Goal: Task Accomplishment & Management: Use online tool/utility

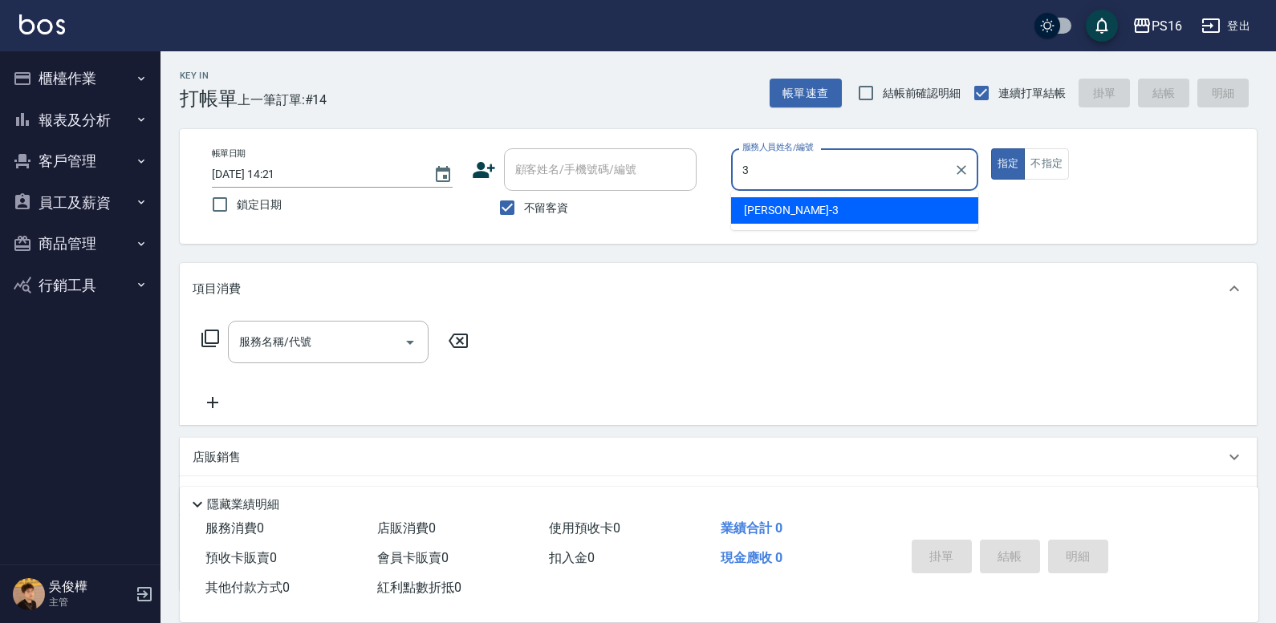
type input "[PERSON_NAME]-3"
type button "true"
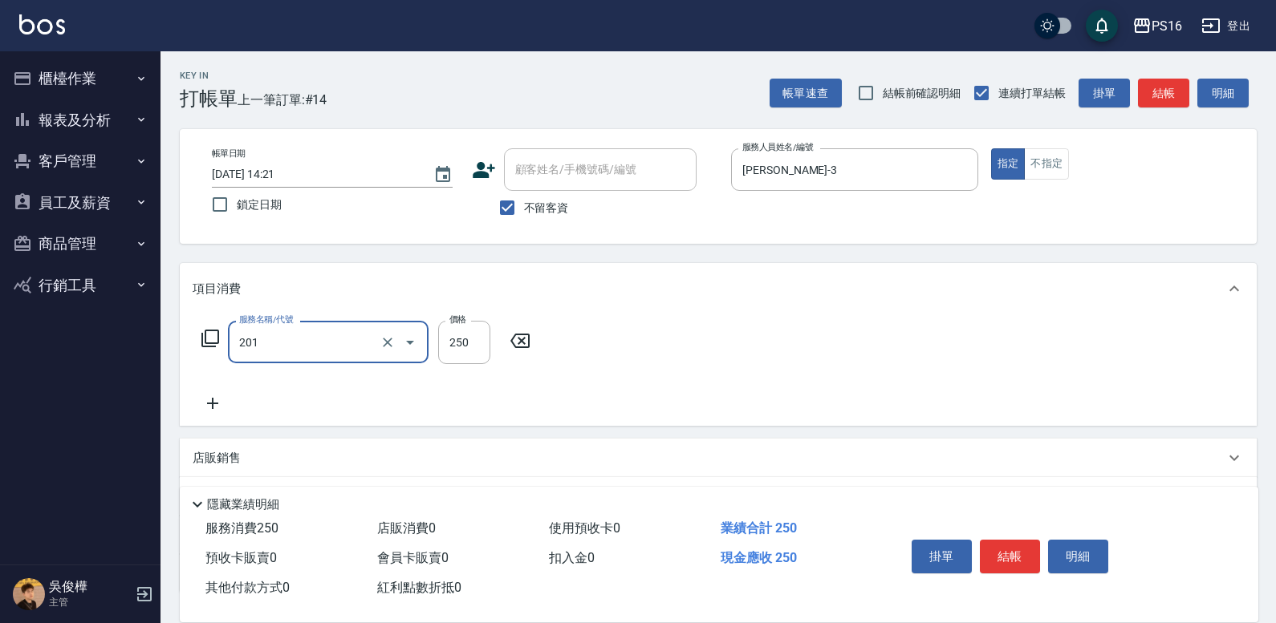
type input "洗髮(201)"
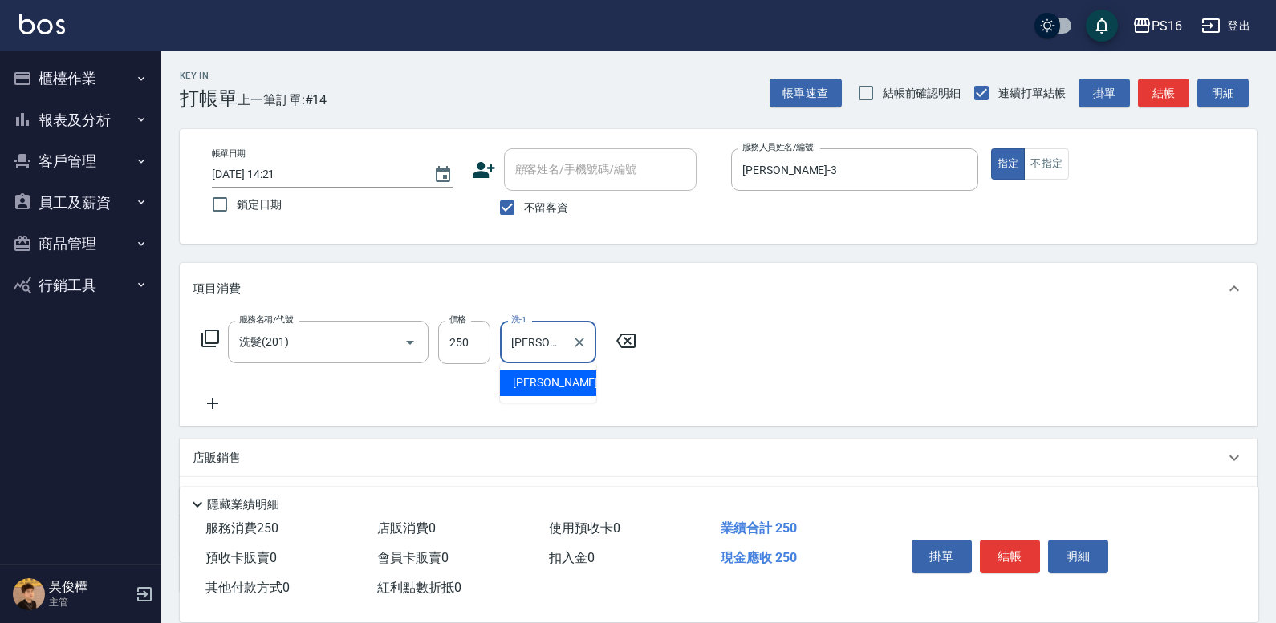
type input "[PERSON_NAME]-3"
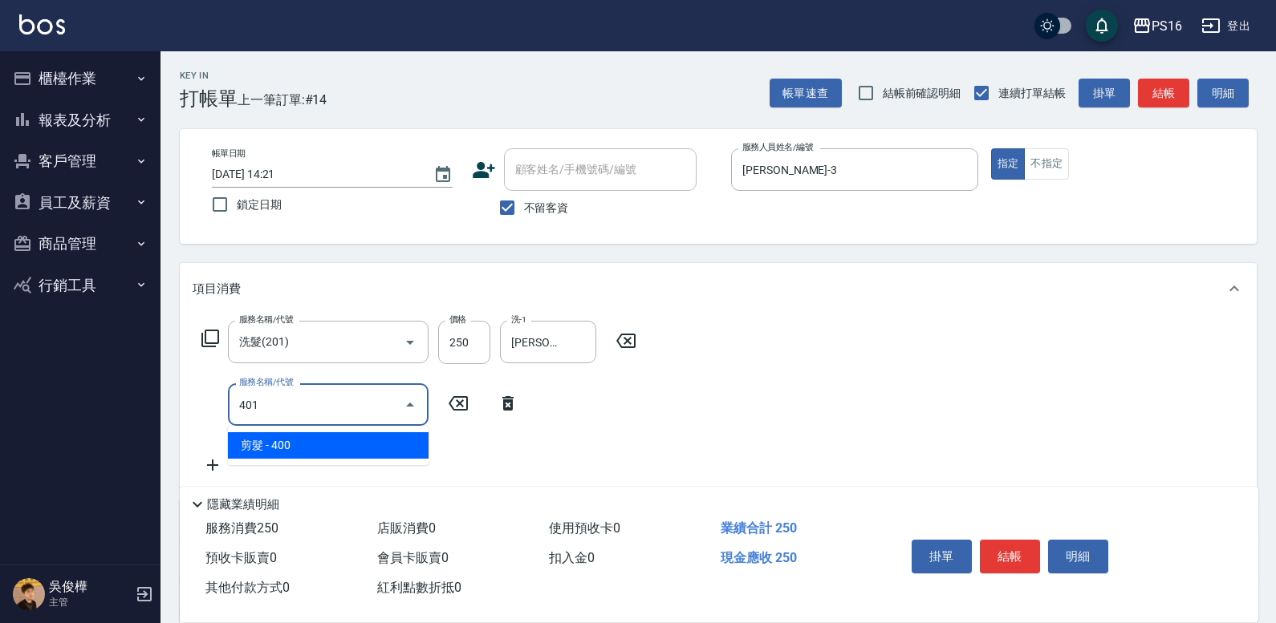
type input "剪髮(401)"
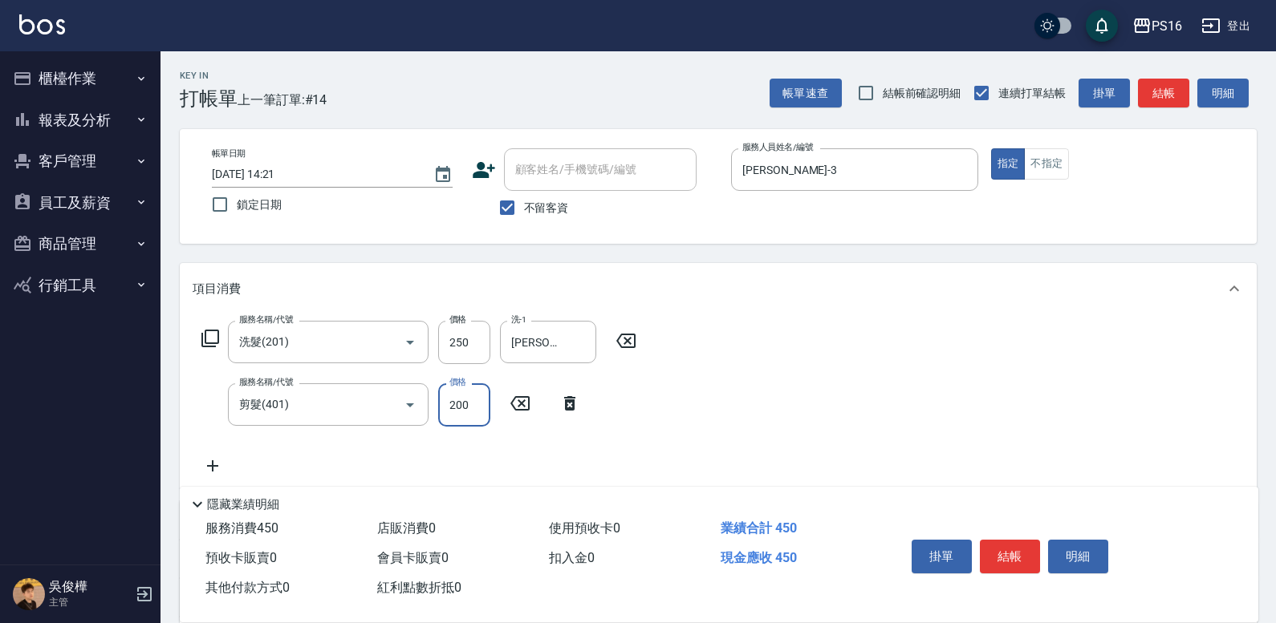
type input "200"
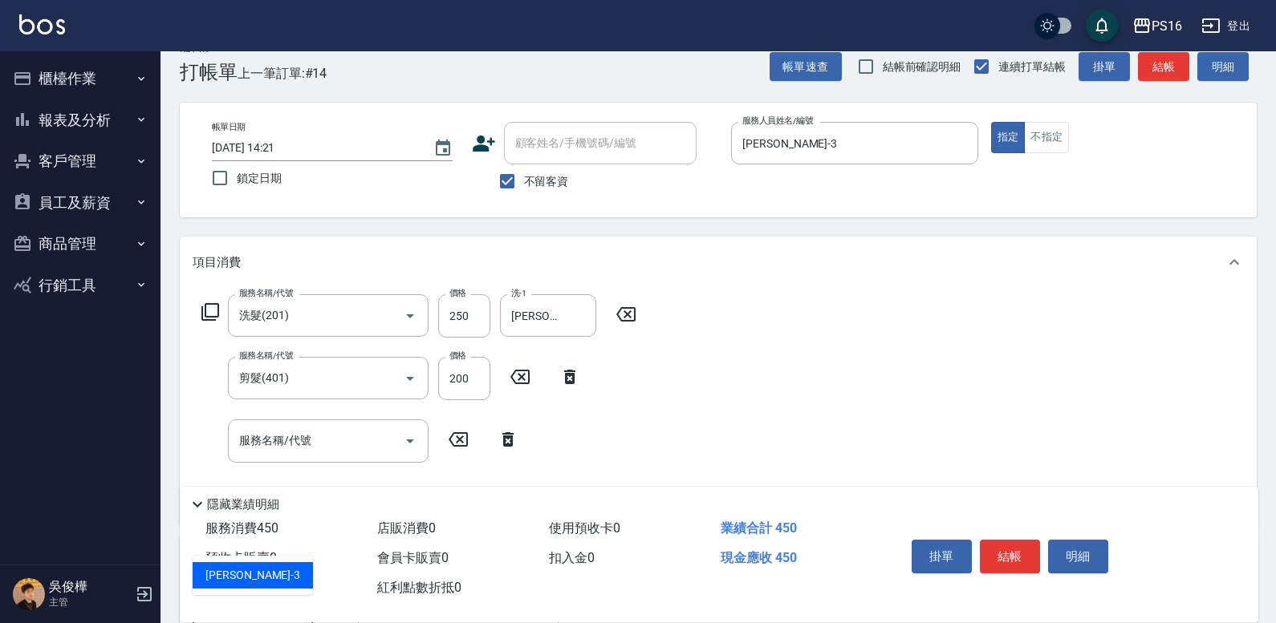
type input "[PERSON_NAME]-3"
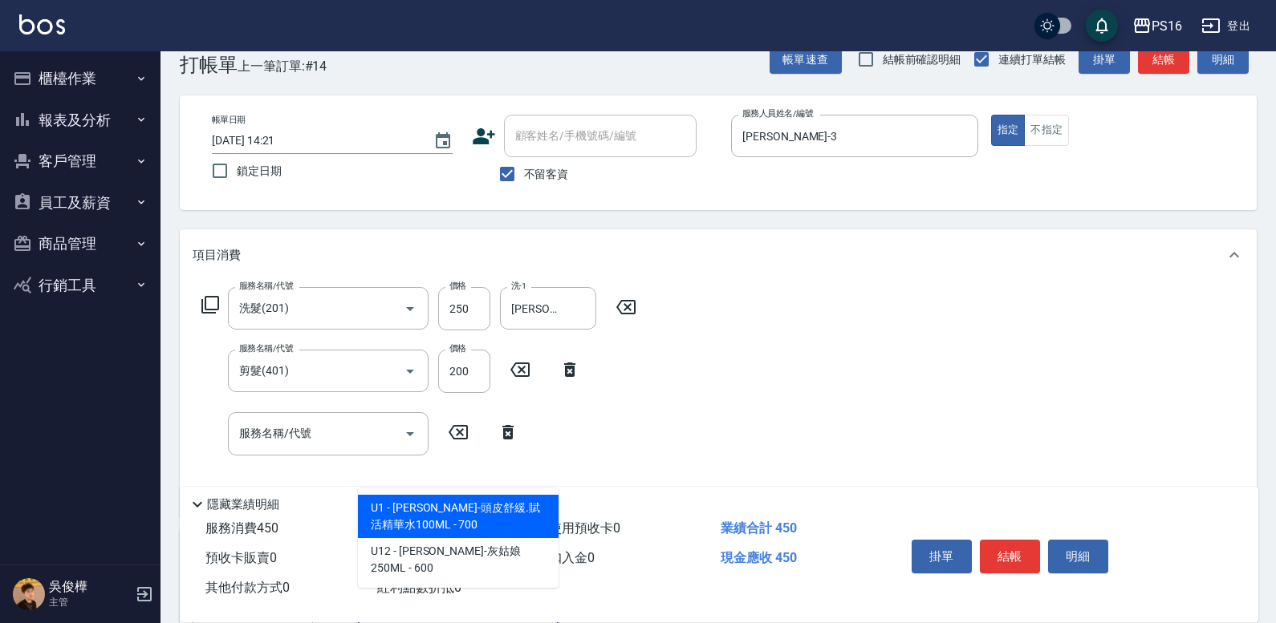
type input "[PERSON_NAME]-頭皮舒緩.賦活精華水100ML"
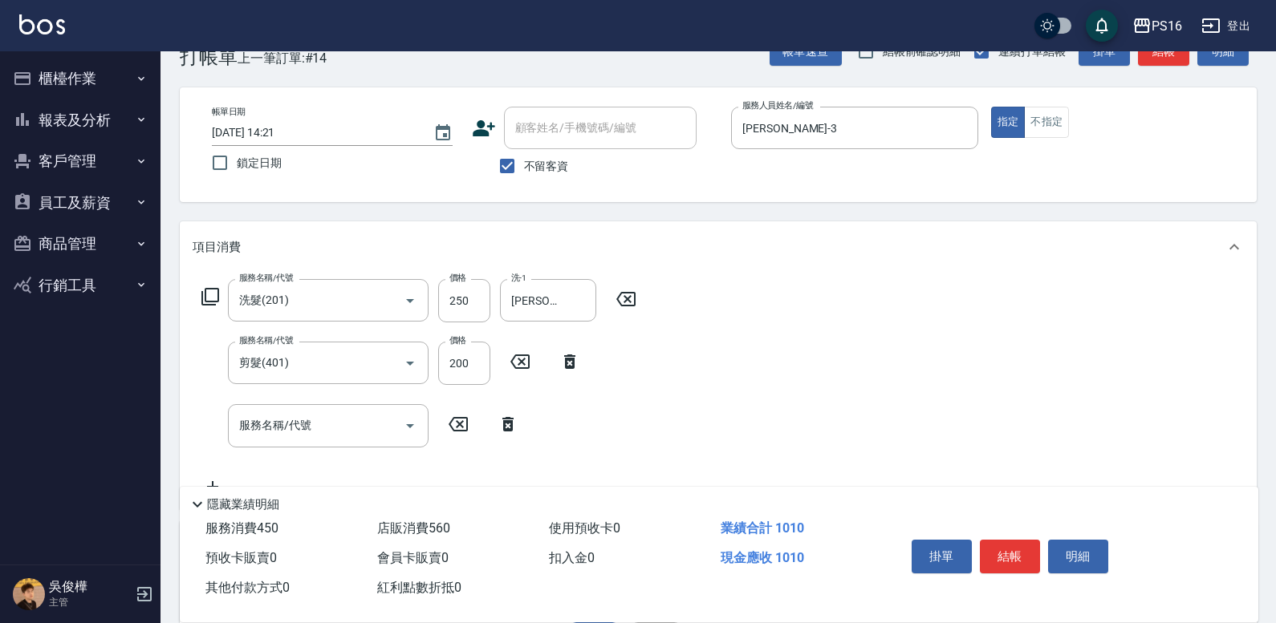
type input "560"
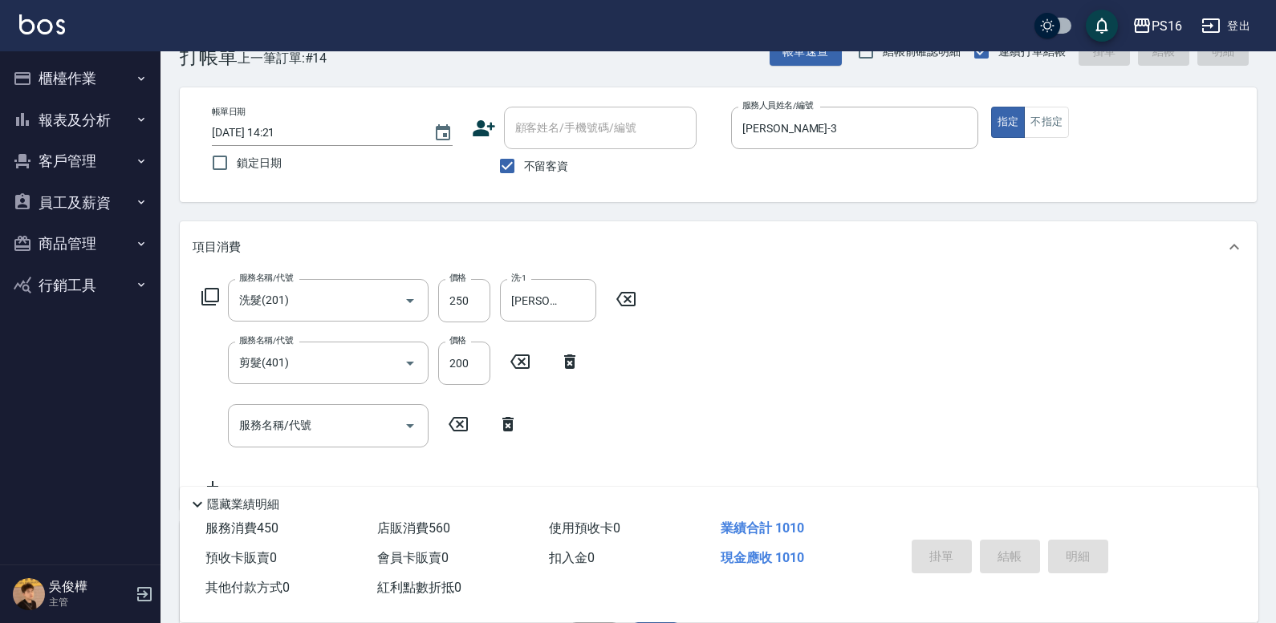
type input "[DATE] 16:57"
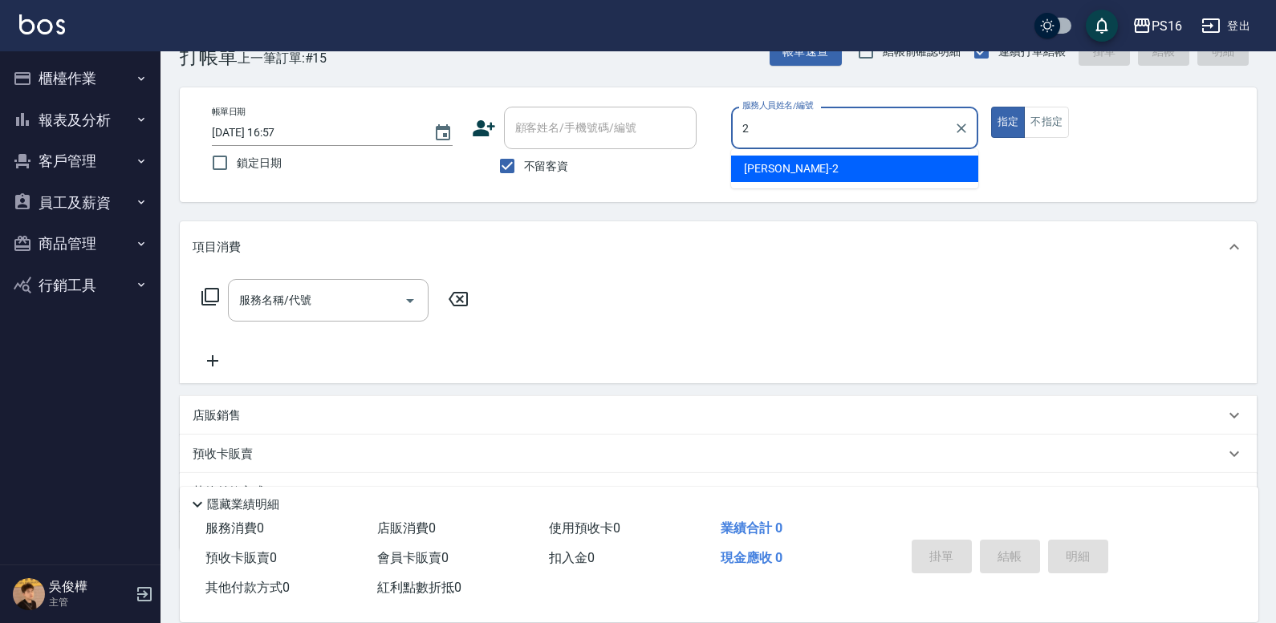
type input "[PERSON_NAME]-2"
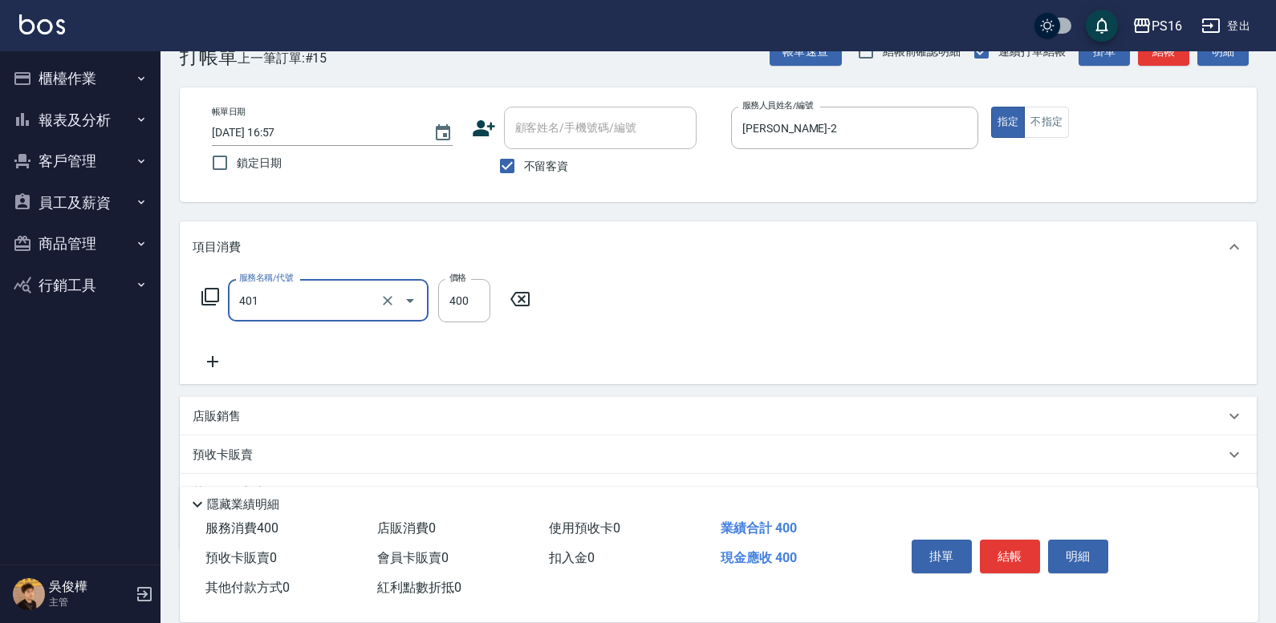
type input "剪髮(401)"
type input "300"
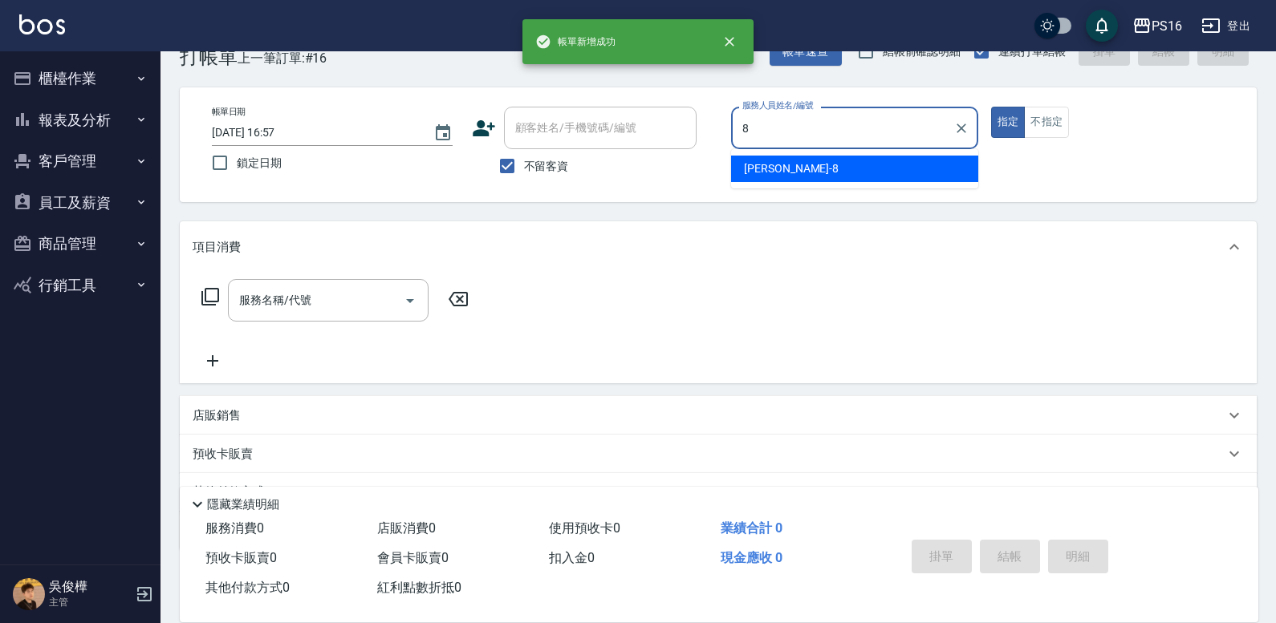
type input "[PERSON_NAME]-8"
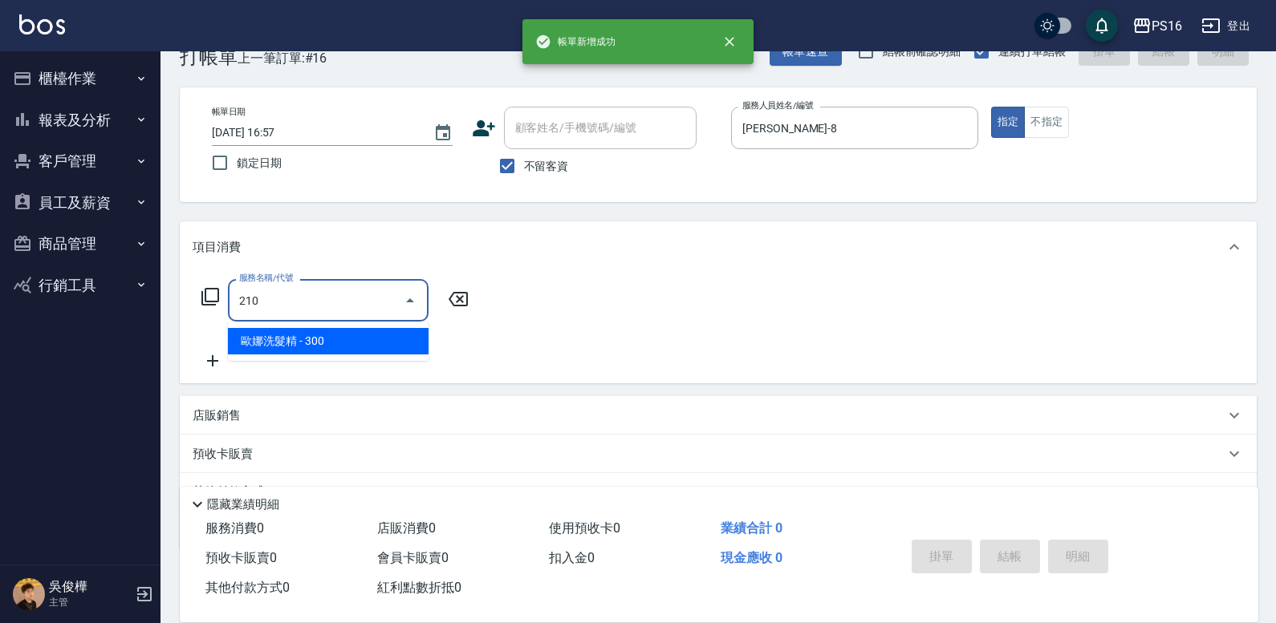
type input "歐娜洗髮精(210)"
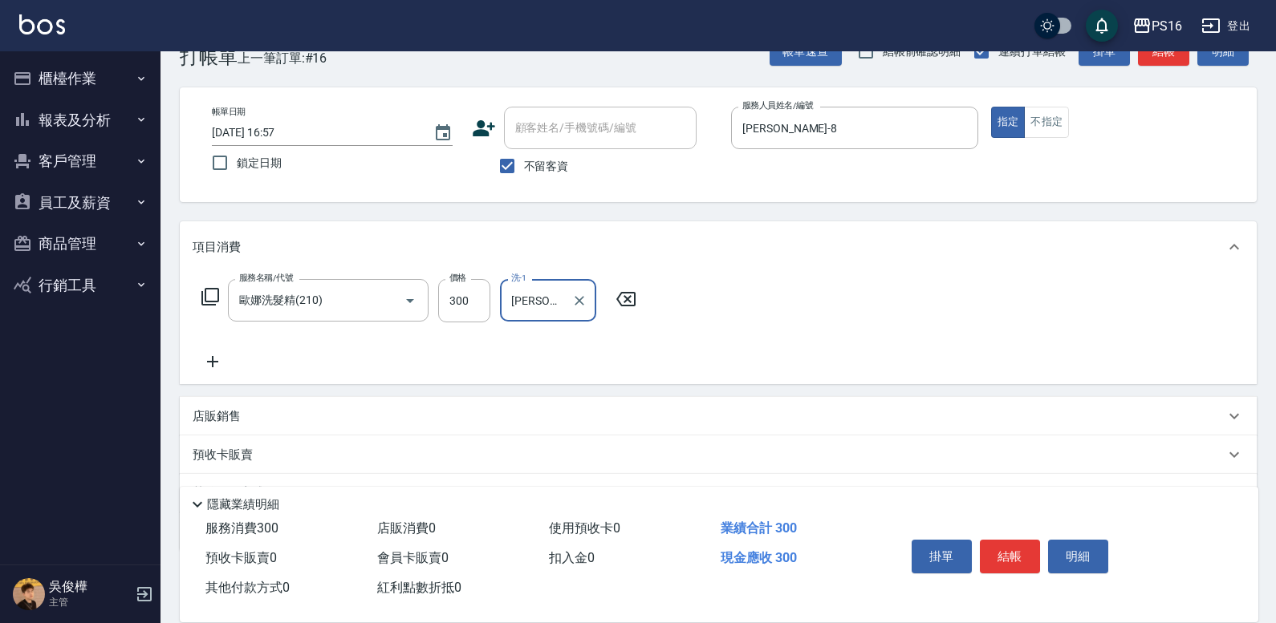
type input "[PERSON_NAME]-20"
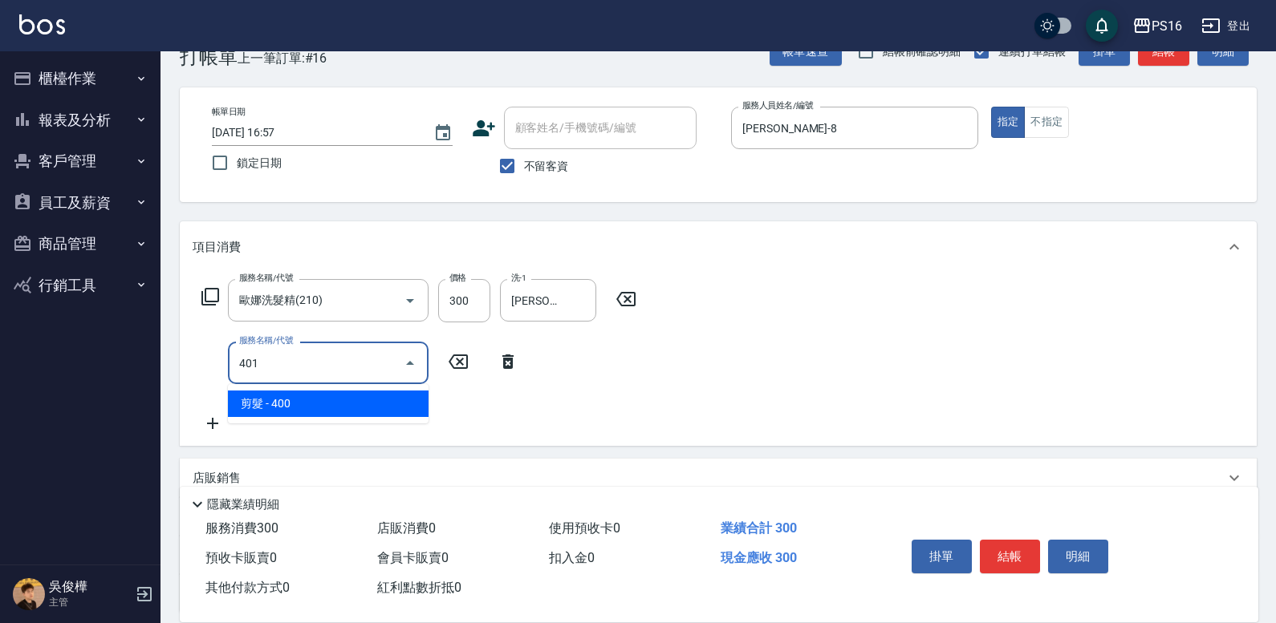
type input "剪髮(401)"
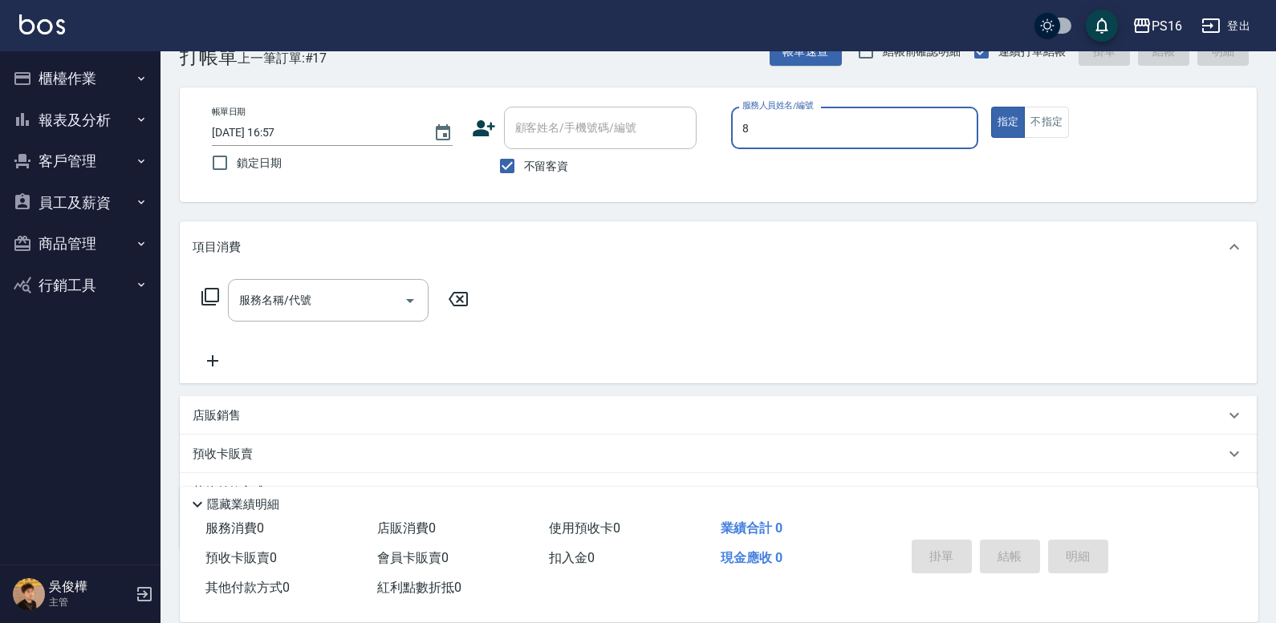
type input "[PERSON_NAME]-8"
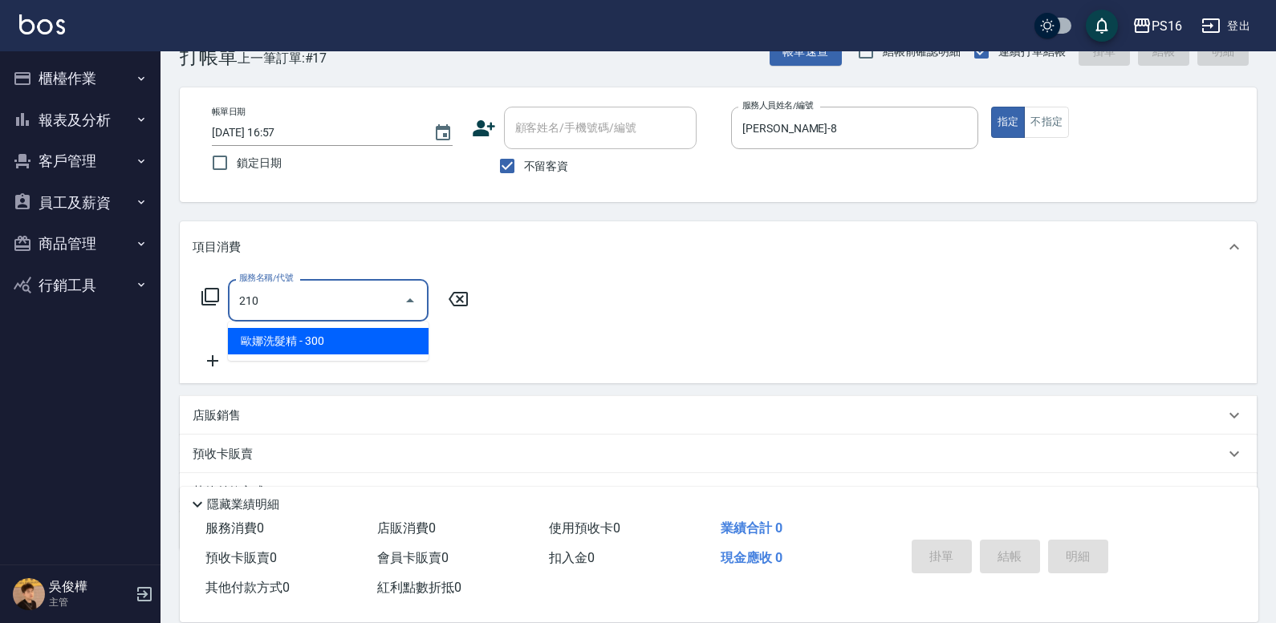
type input "歐娜洗髮精(210)"
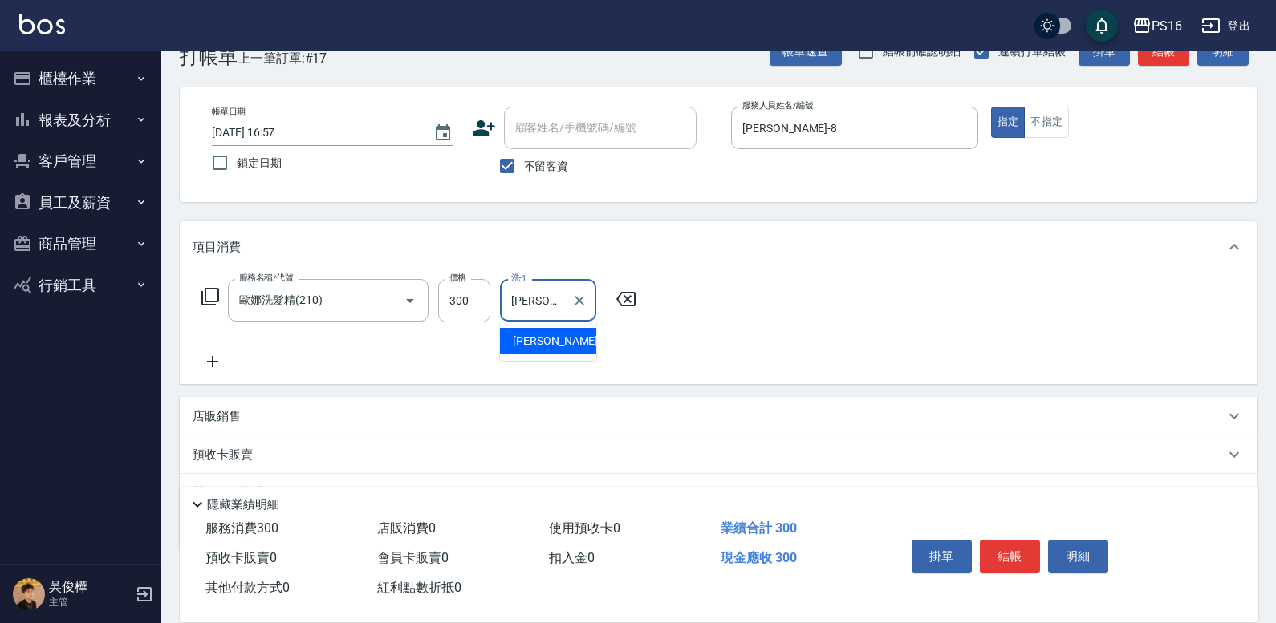
type input "[PERSON_NAME]-24"
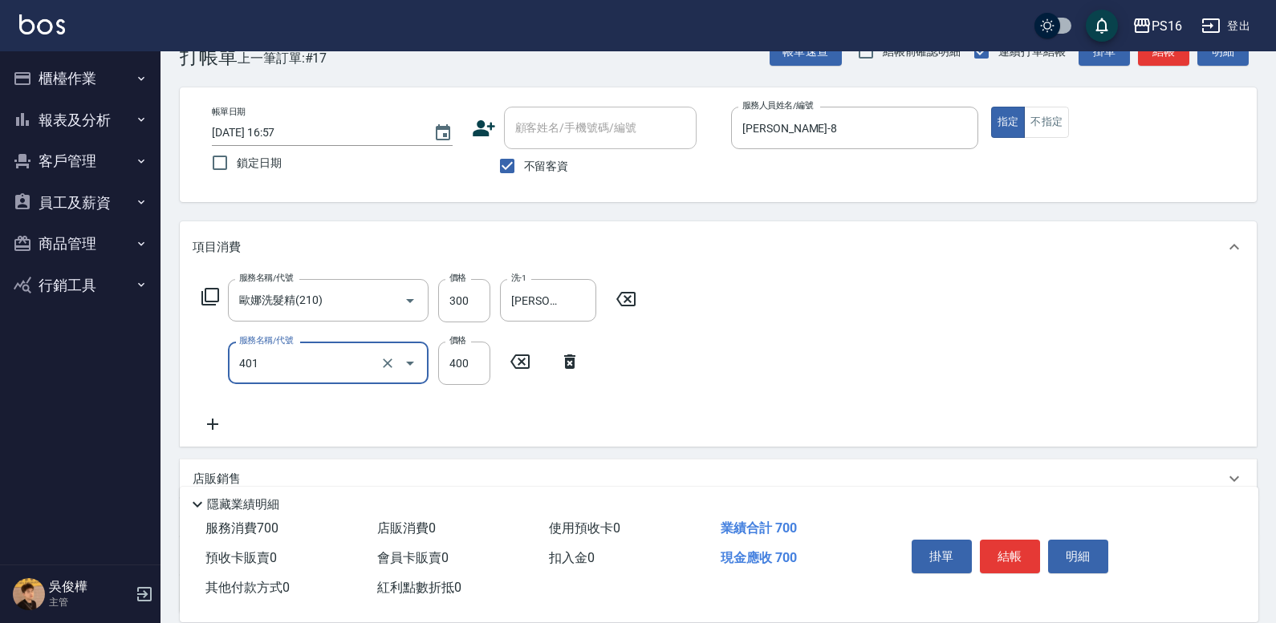
type input "剪髮(401)"
type input "250"
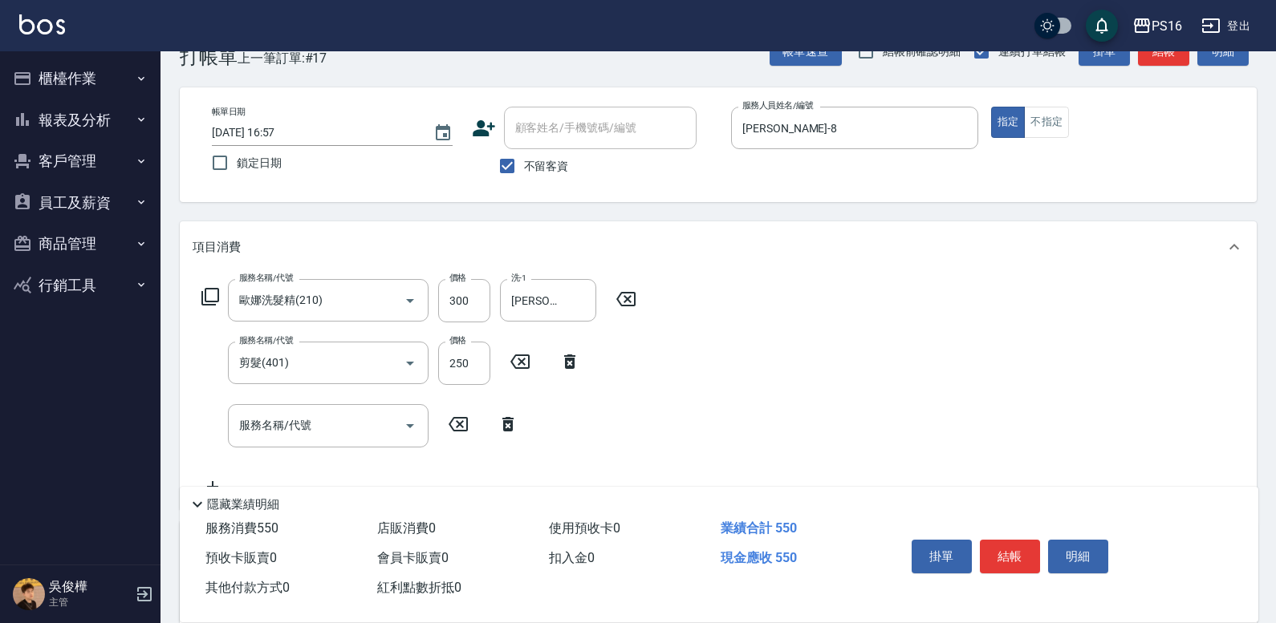
scroll to position [0, 0]
type input "[PERSON_NAME]-8"
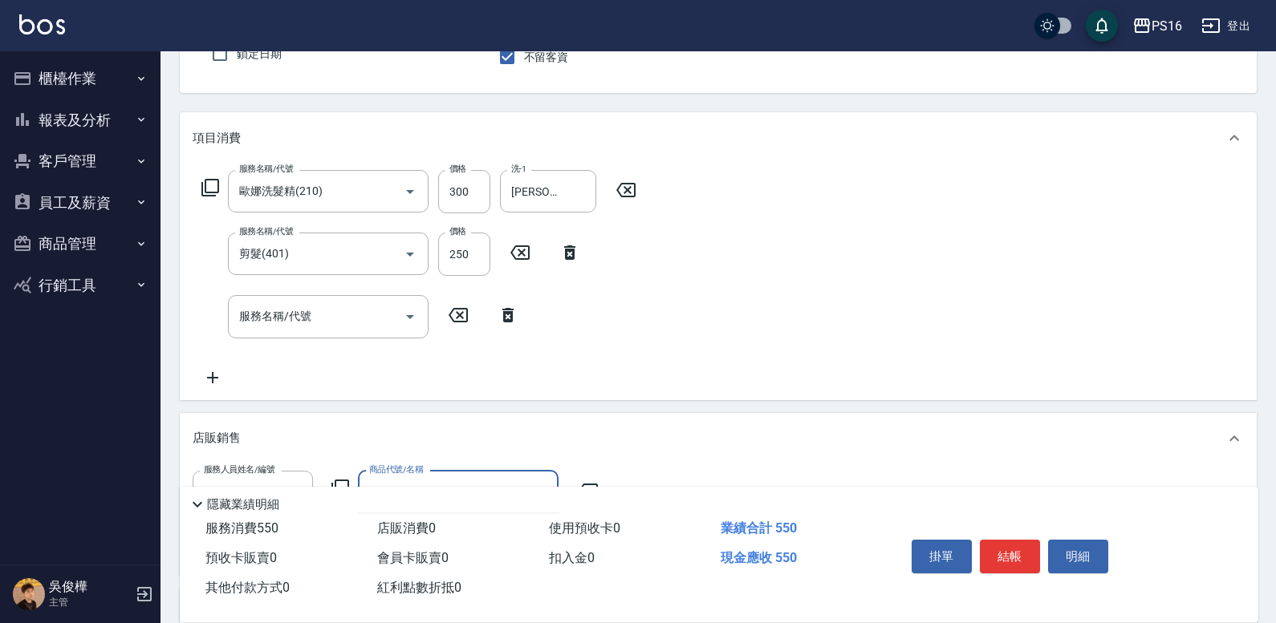
scroll to position [252, 0]
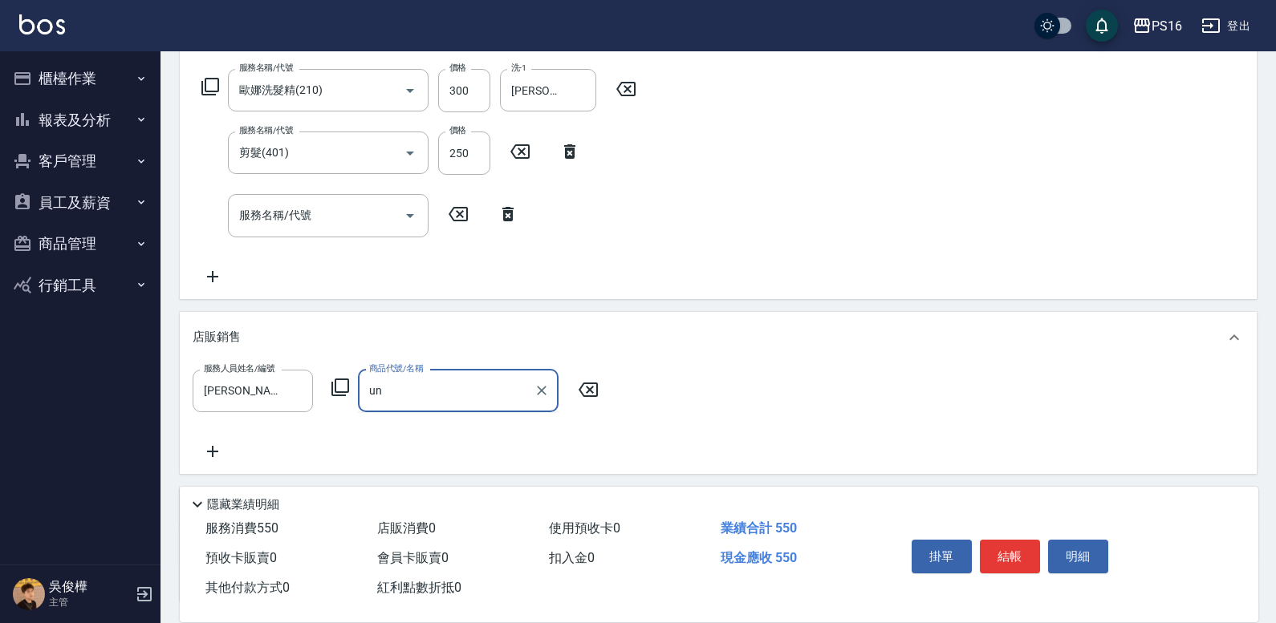
type input "u"
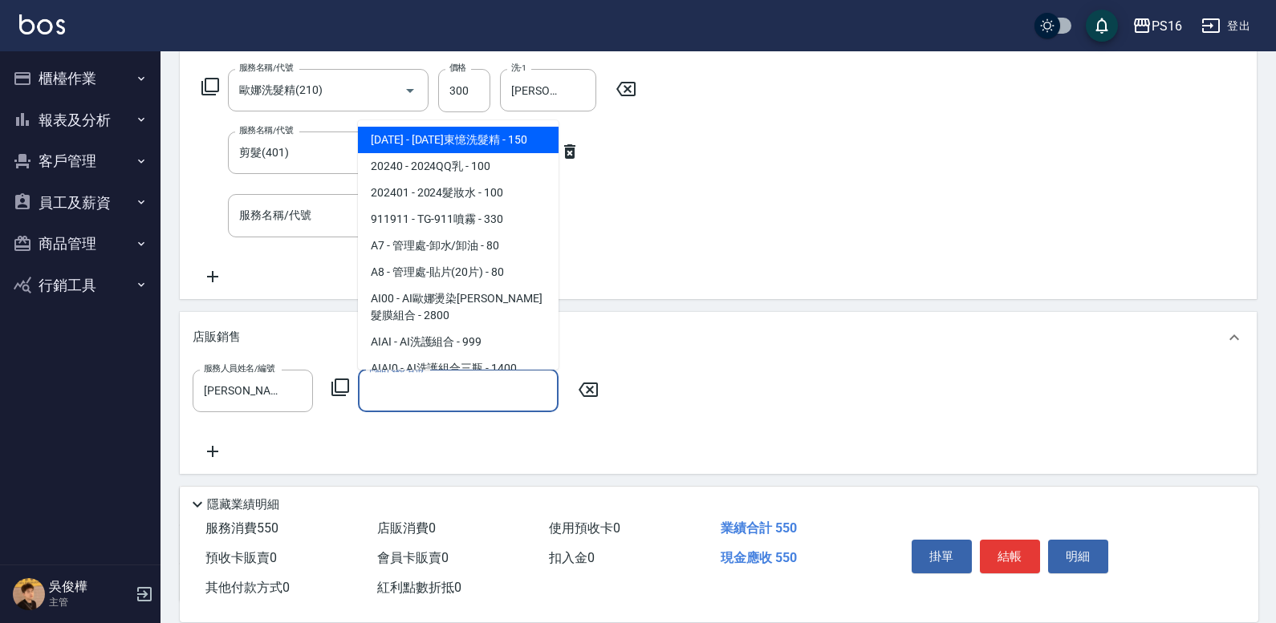
type input "ㄘ"
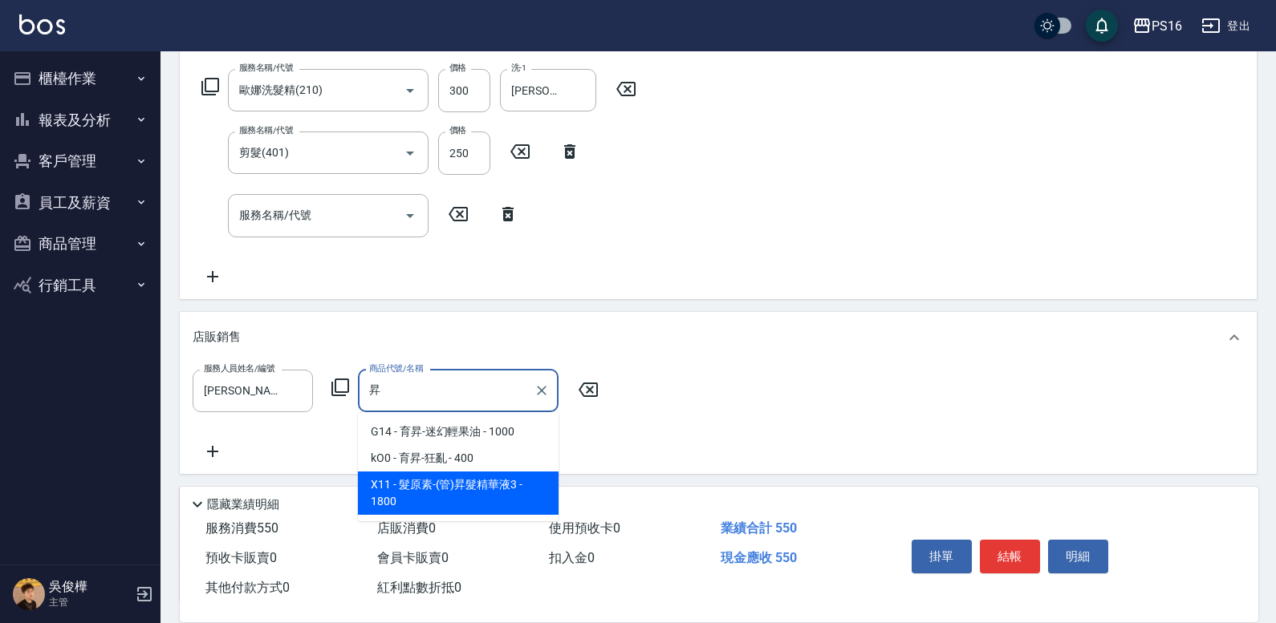
type input "髮原素-(管)昇髮精華液3"
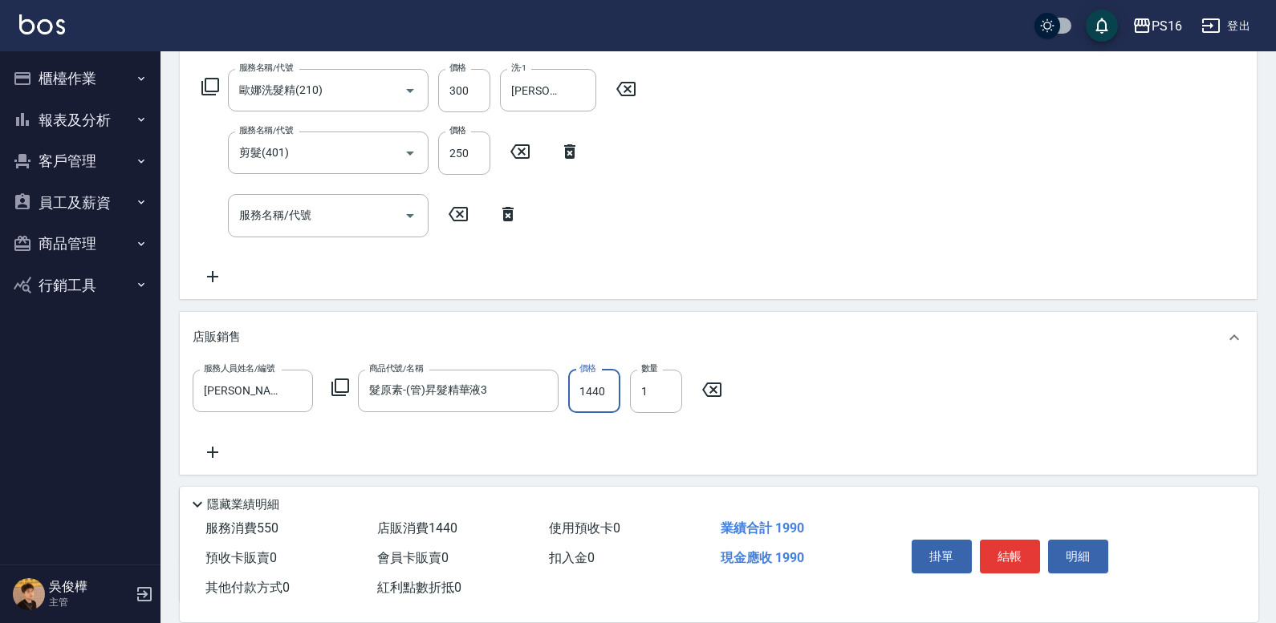
type input "1440"
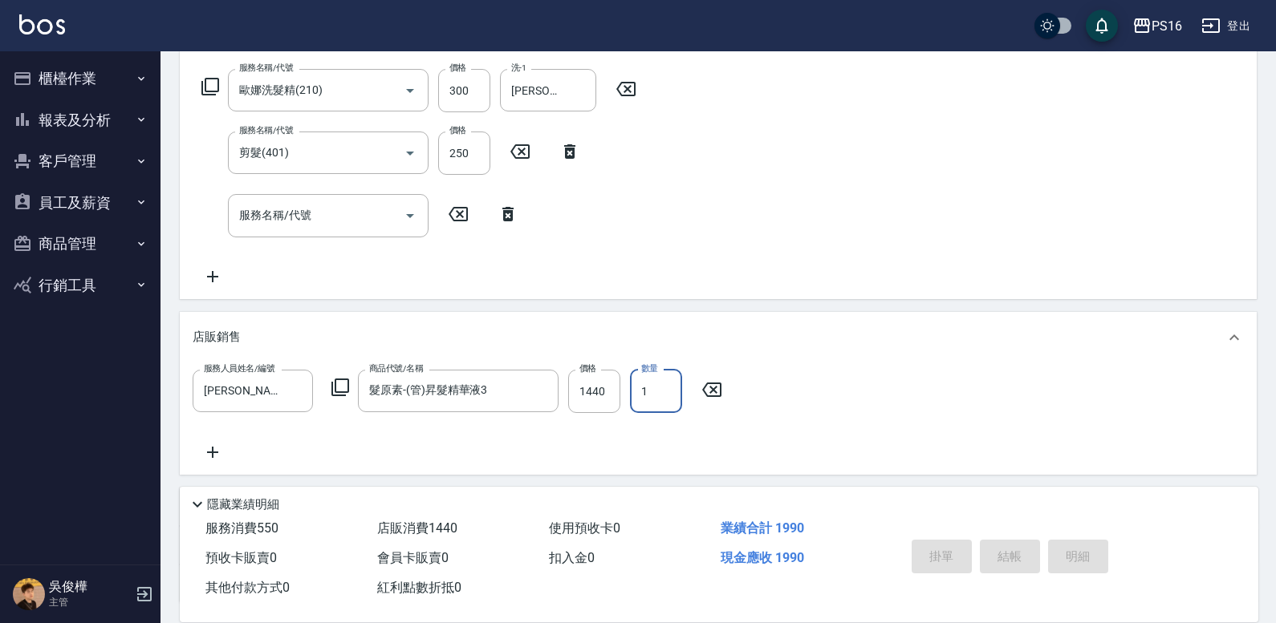
type input "[DATE] 16:58"
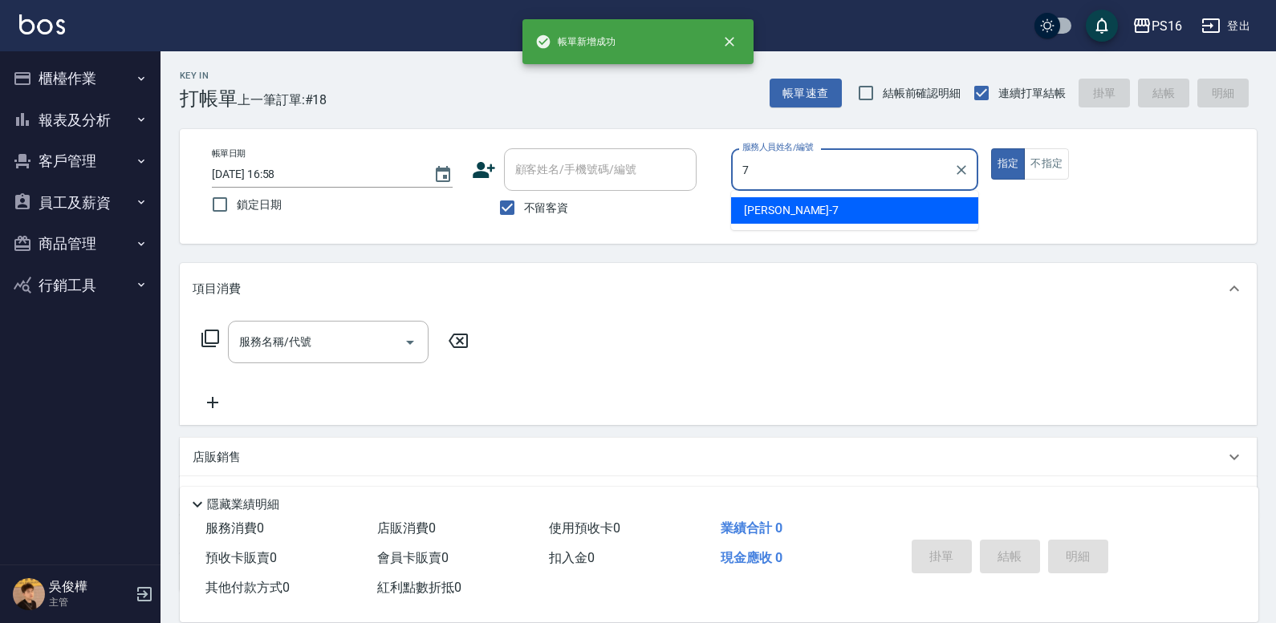
type input "[PERSON_NAME]-7"
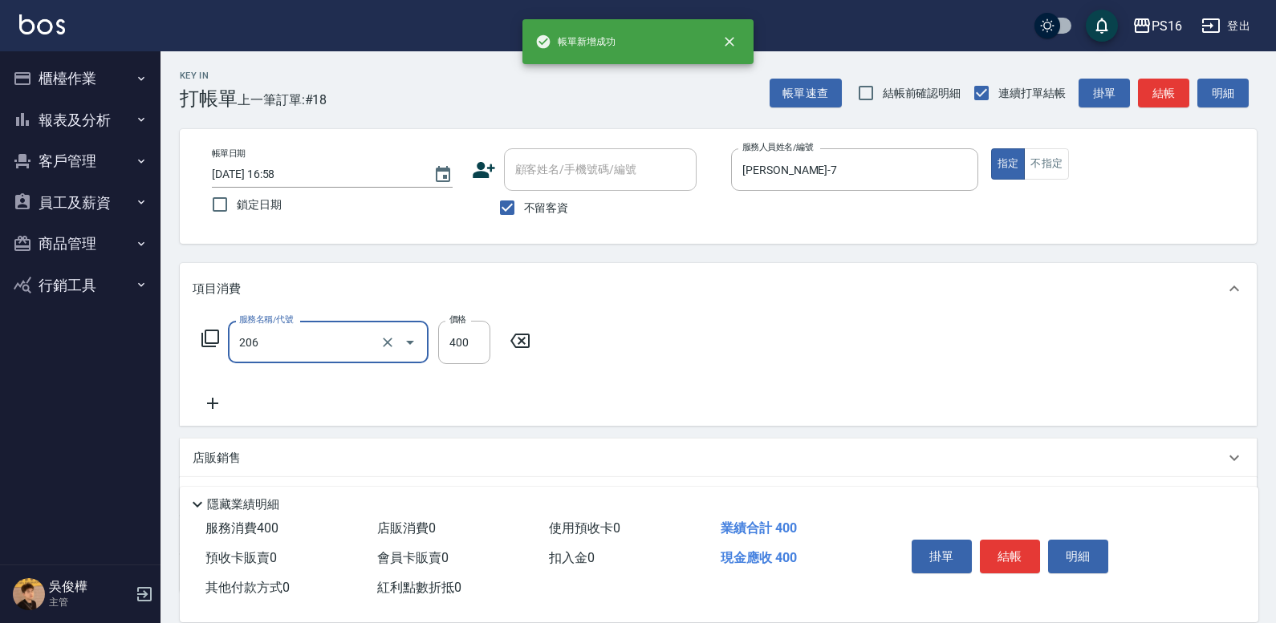
type input "健康洗(206)"
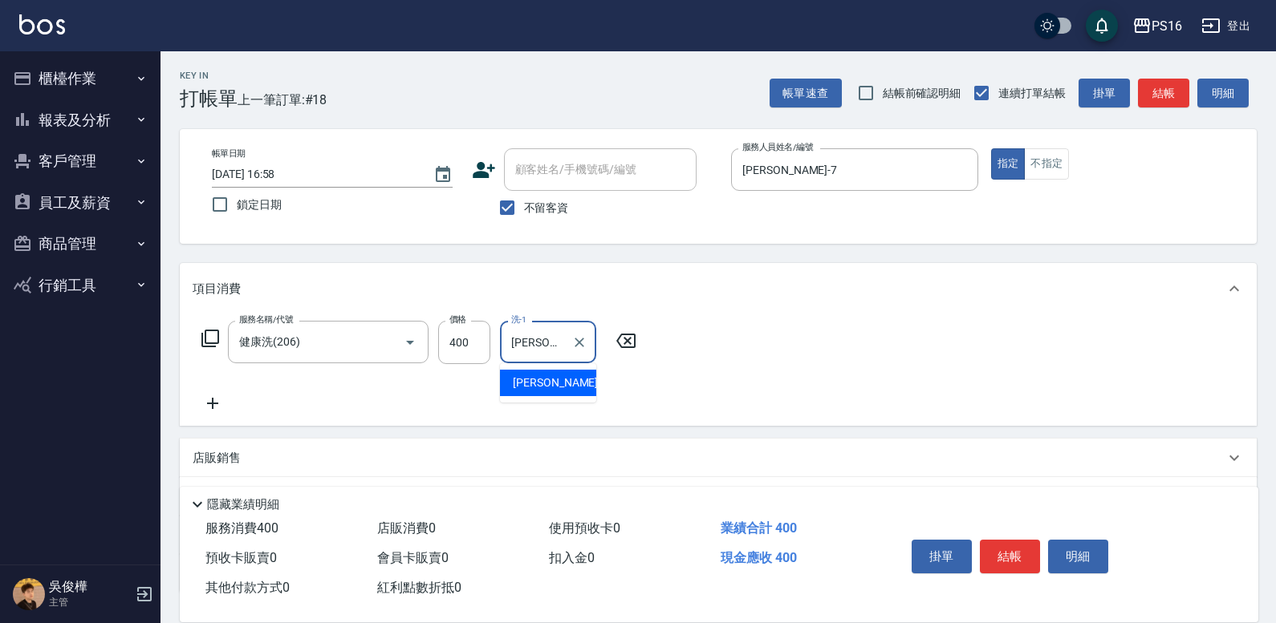
type input "[PERSON_NAME]-24"
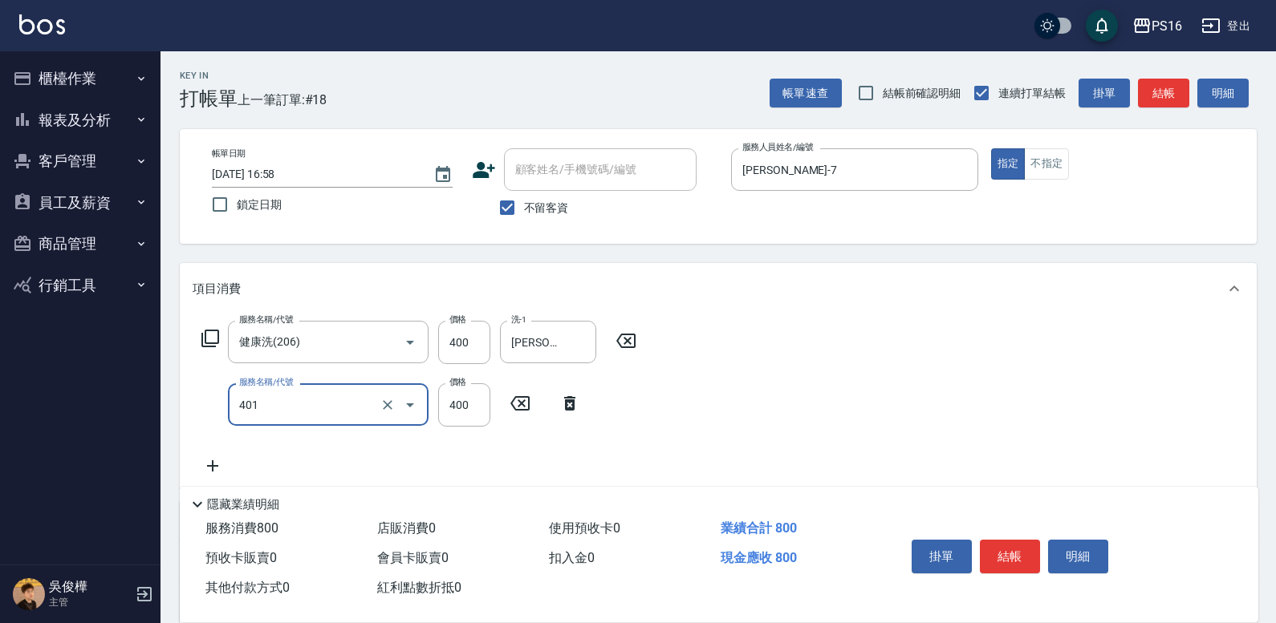
type input "剪髮(401)"
type input "350"
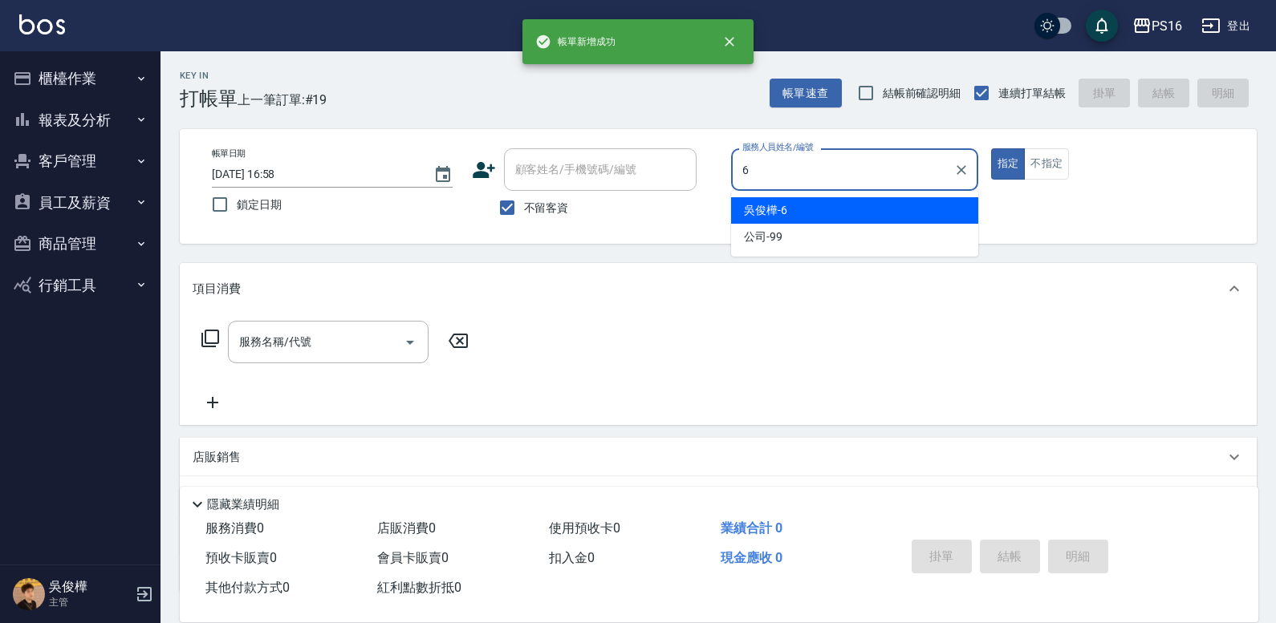
type input "[PERSON_NAME]-6"
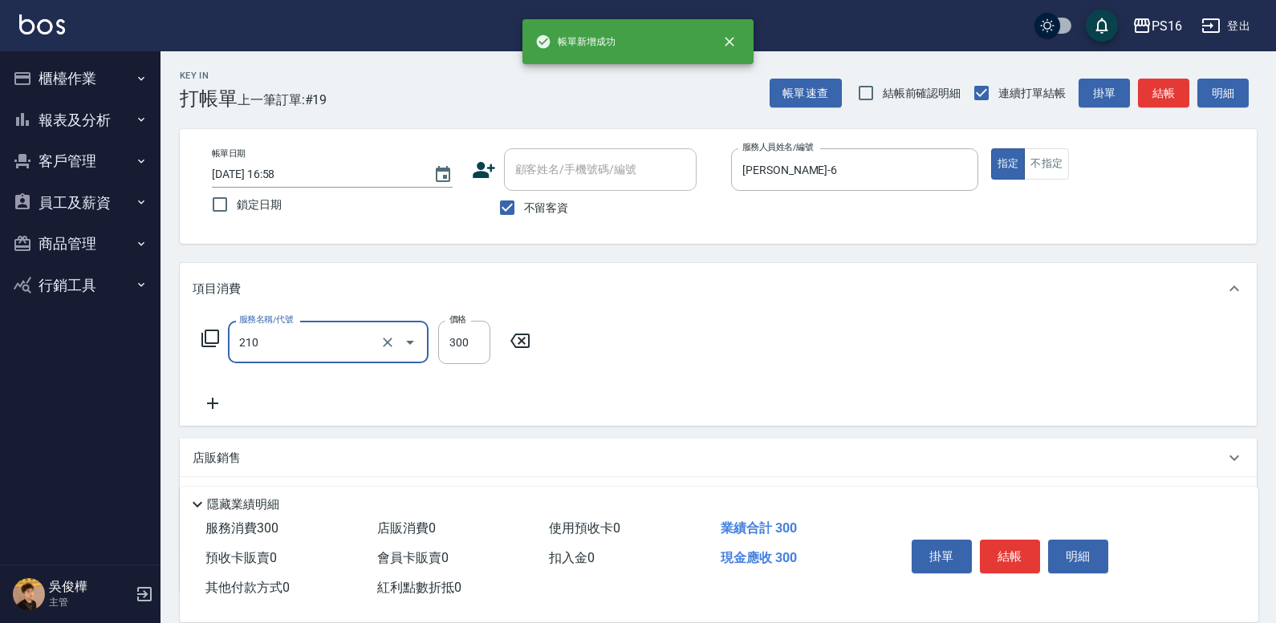
type input "歐娜洗髮精(210)"
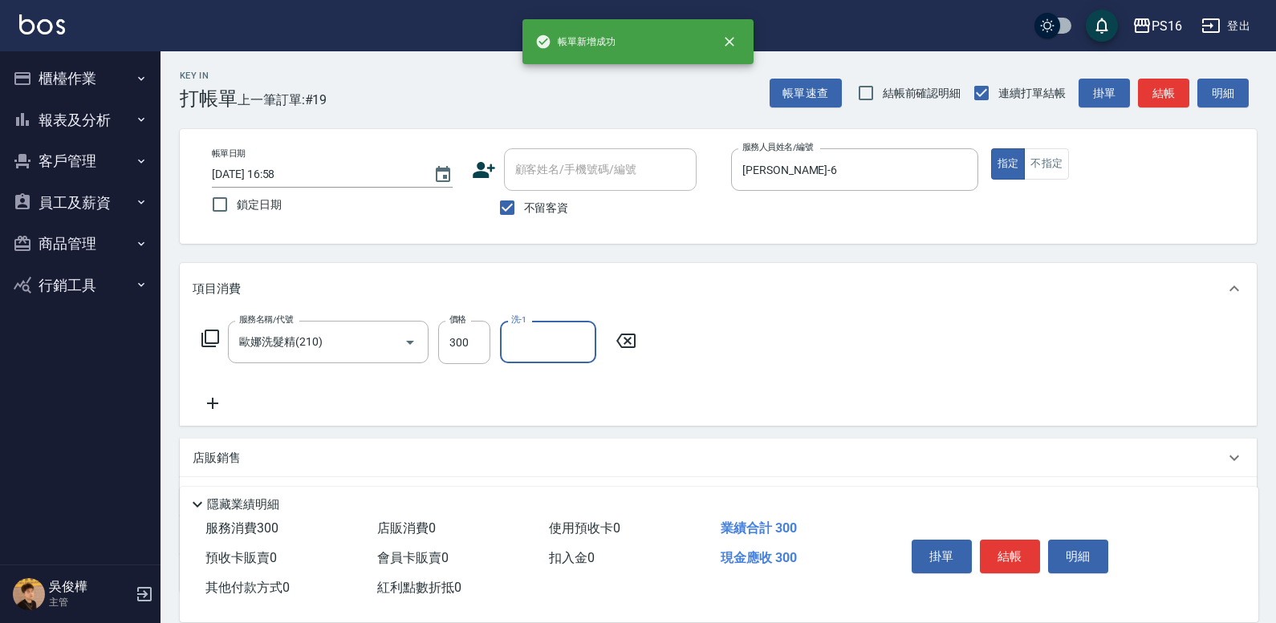
type input "2"
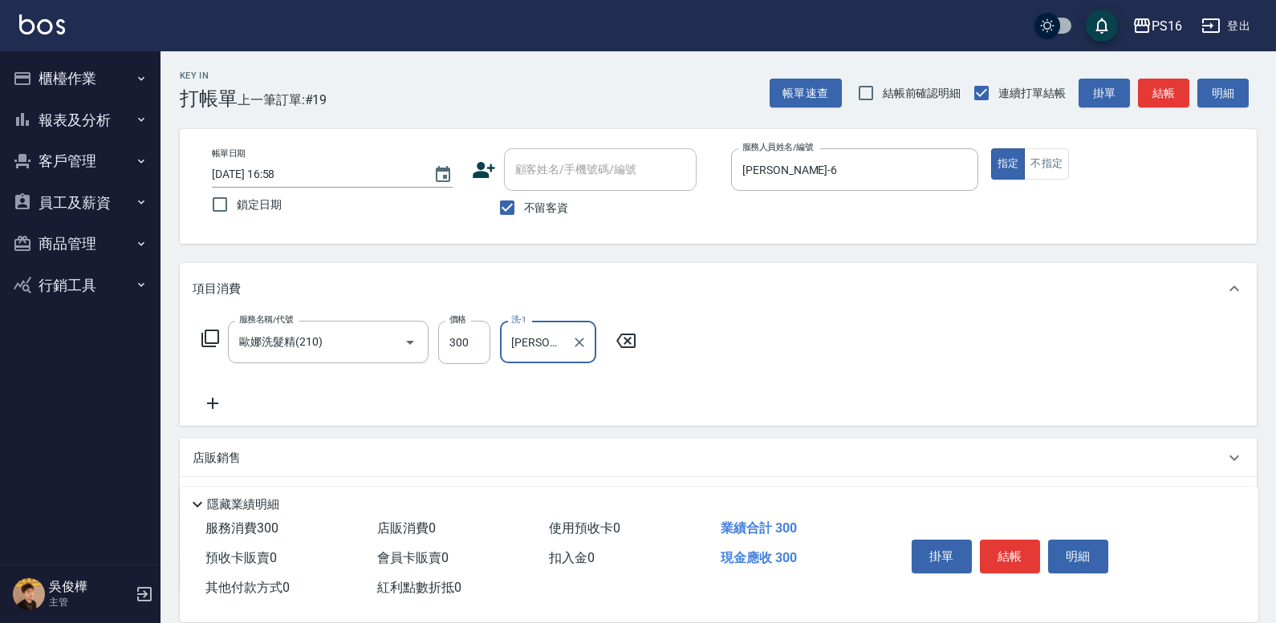
type input "[PERSON_NAME]-3"
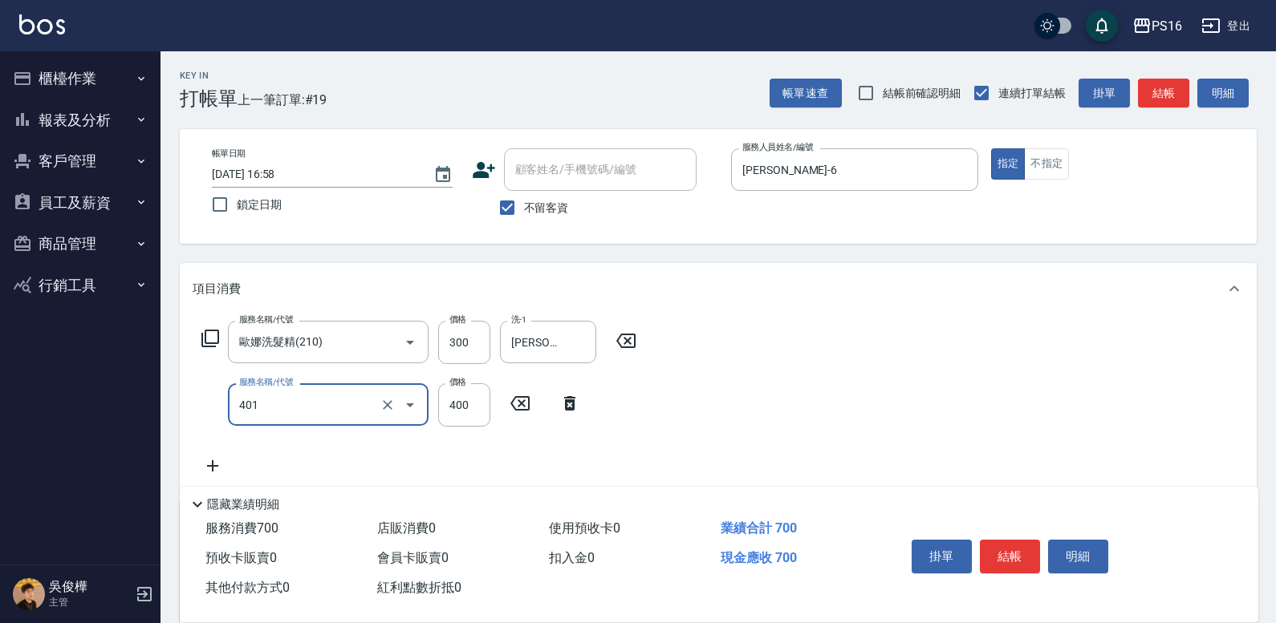
type input "剪髮(401)"
type input "300"
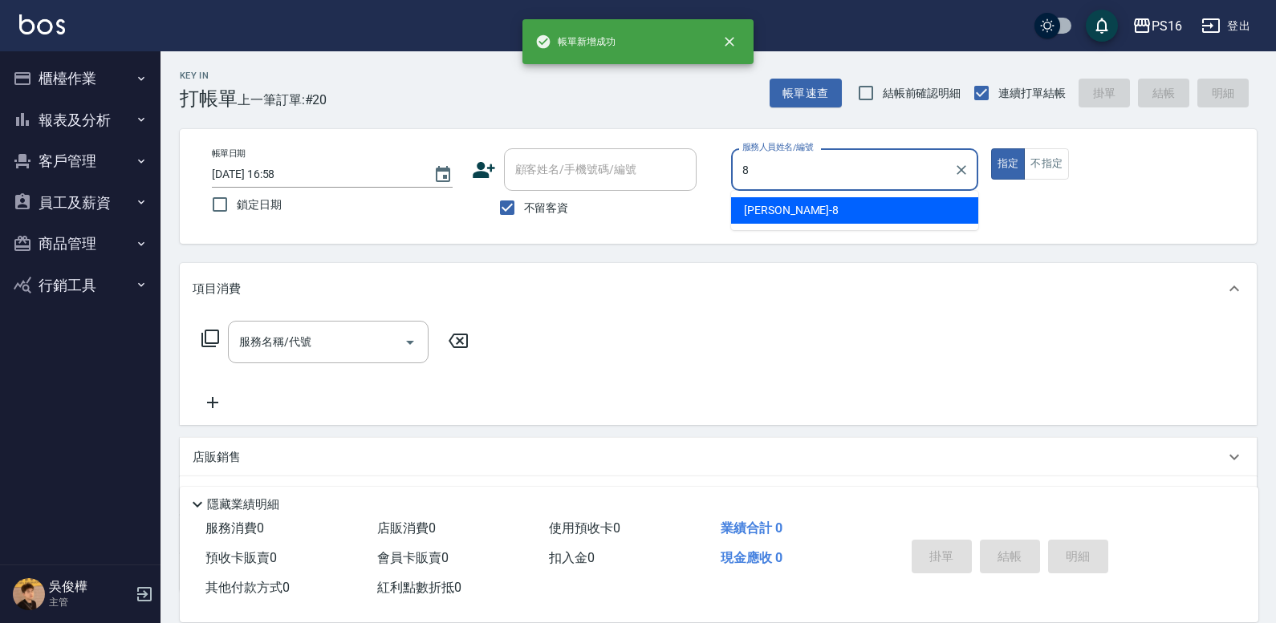
type input "[PERSON_NAME]-8"
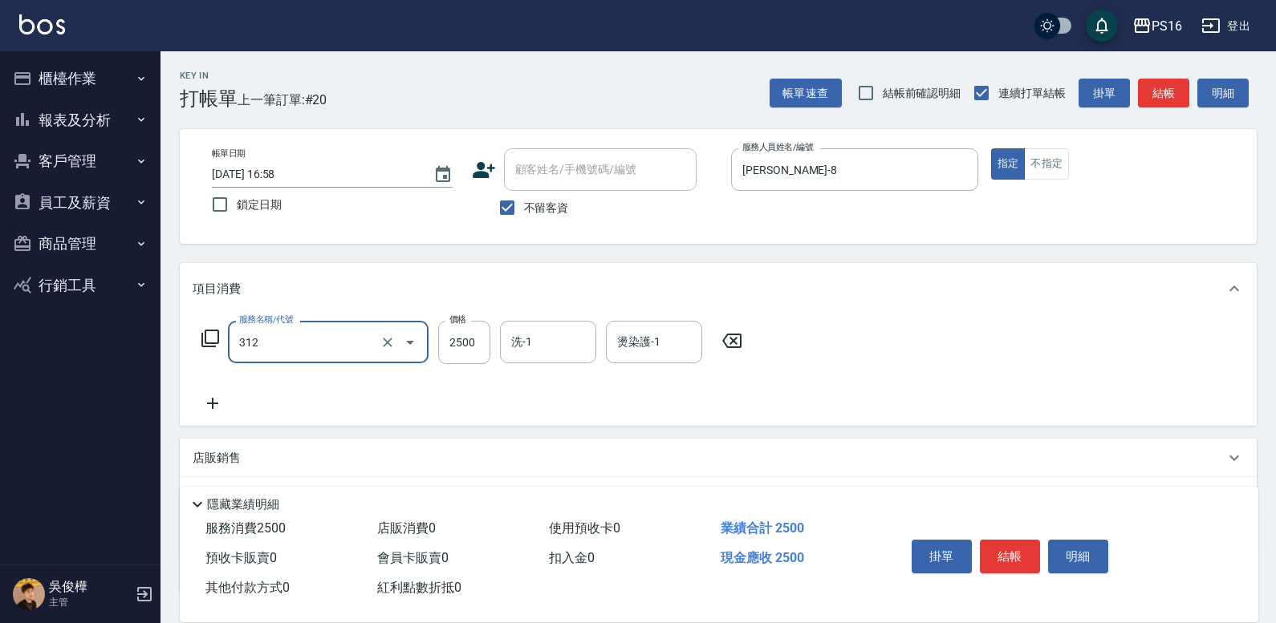
type input "有氧水離子燙2500(312)"
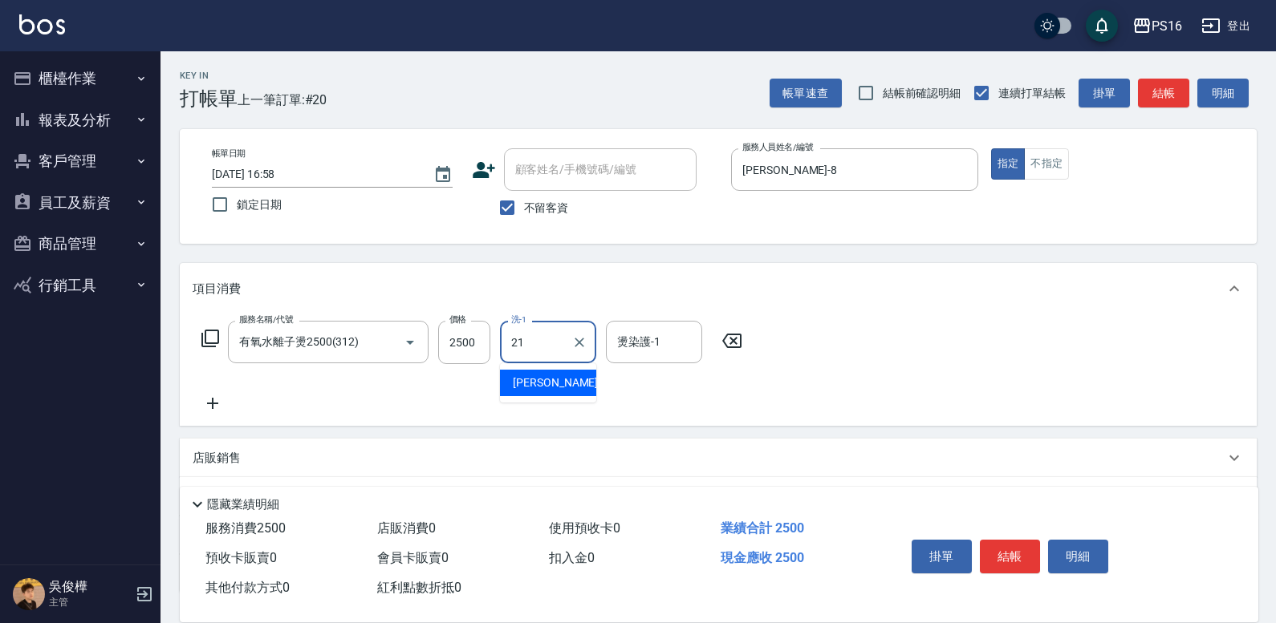
type input "[PERSON_NAME]-21"
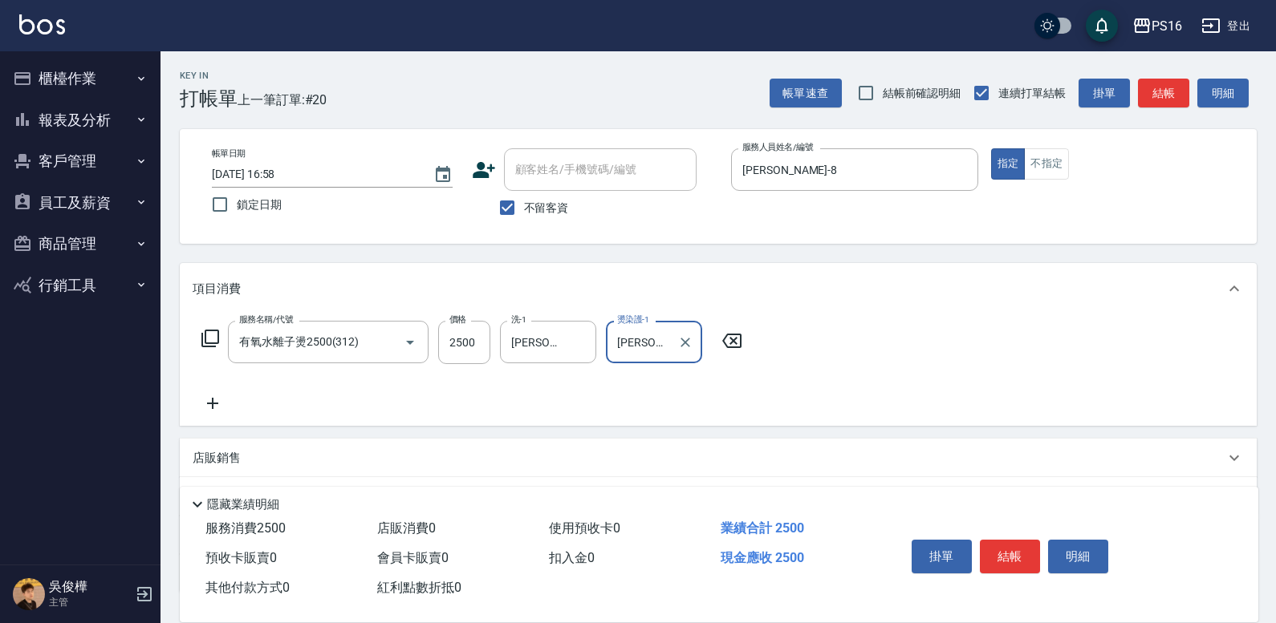
type input "[PERSON_NAME]-21"
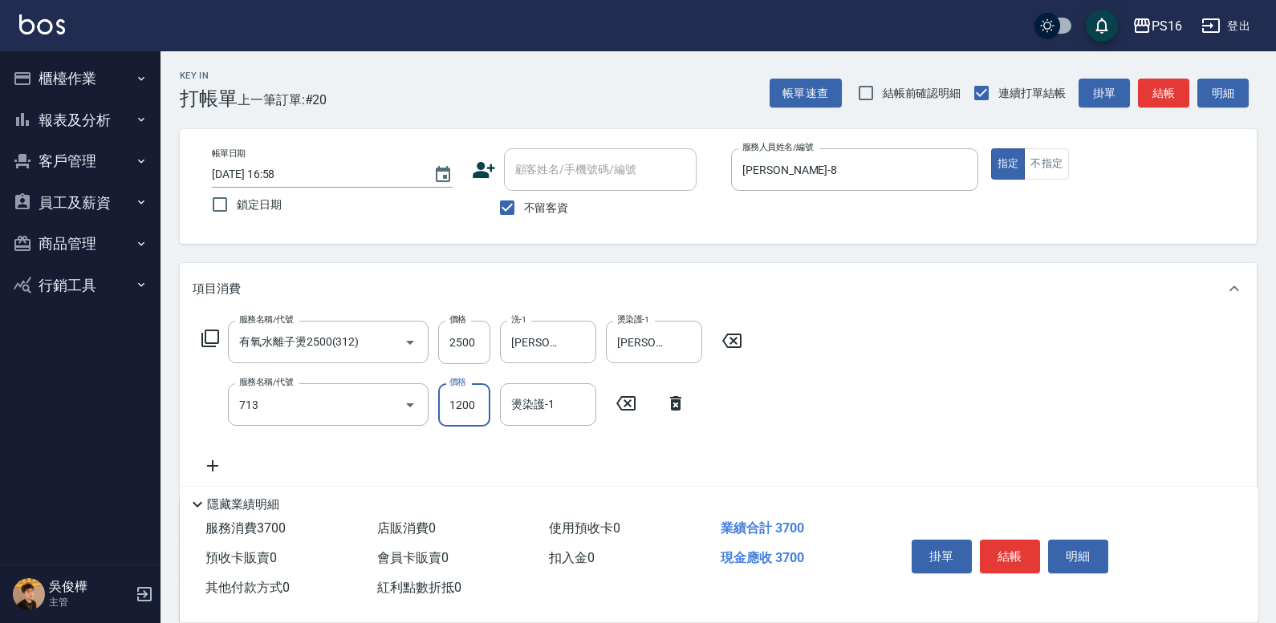
type input "水樣結構式1200(713)"
type input "840"
type input "[PERSON_NAME]-21"
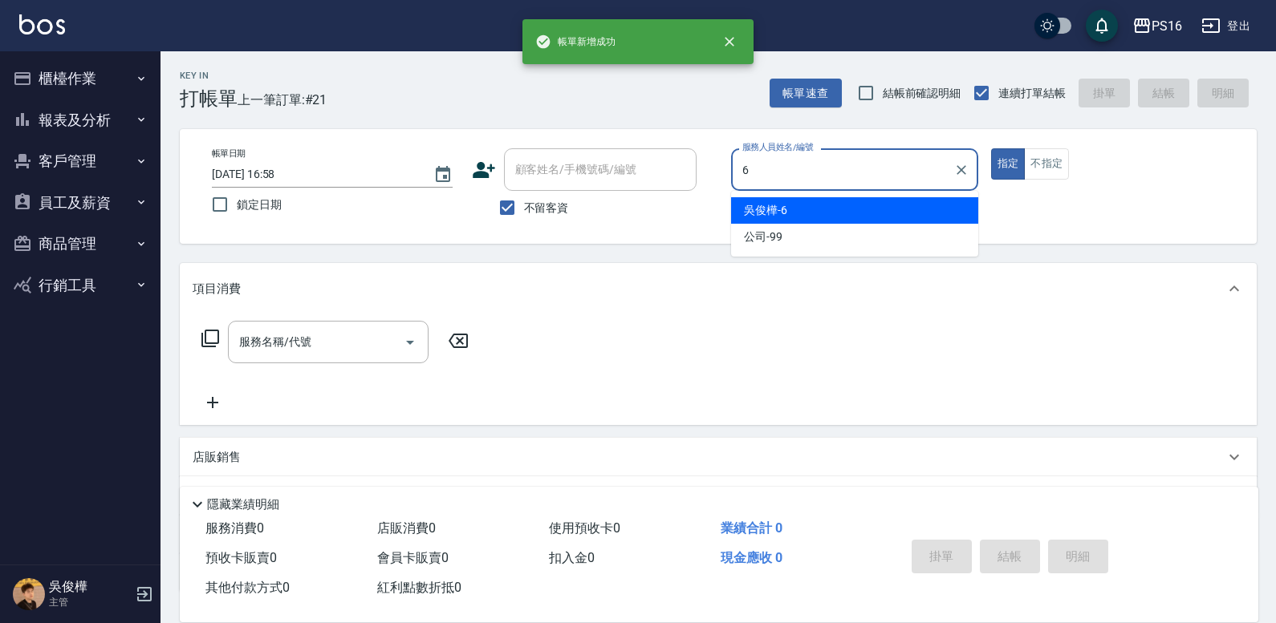
type input "[PERSON_NAME]-6"
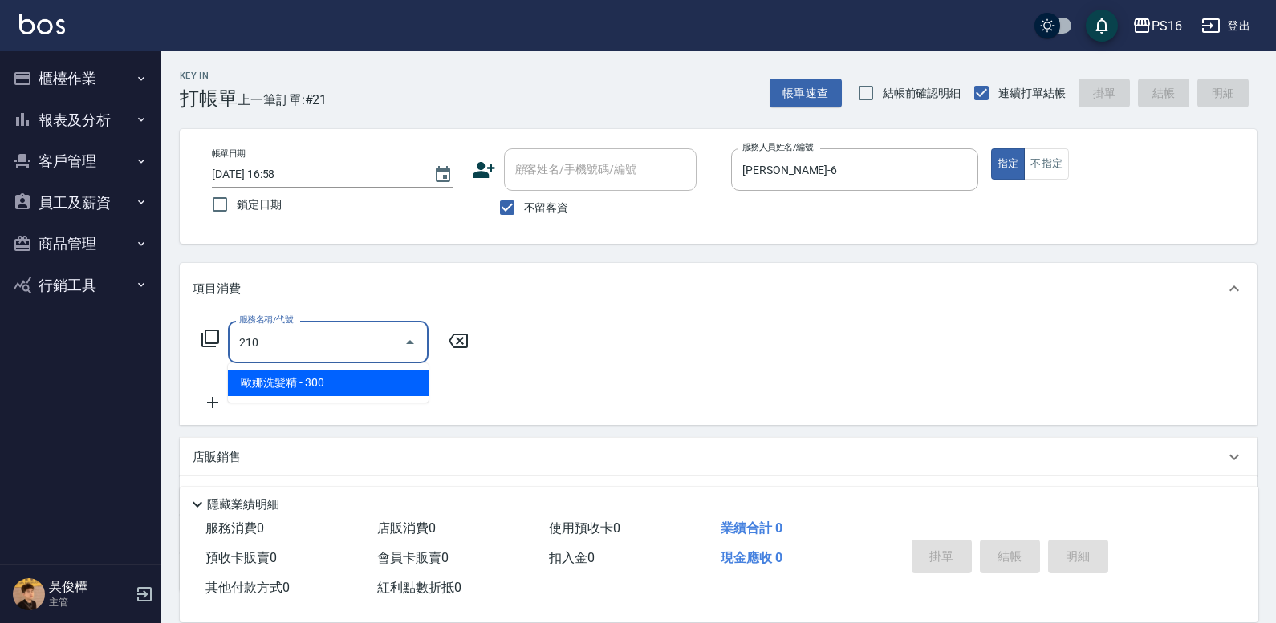
type input "歐娜洗髮精(210)"
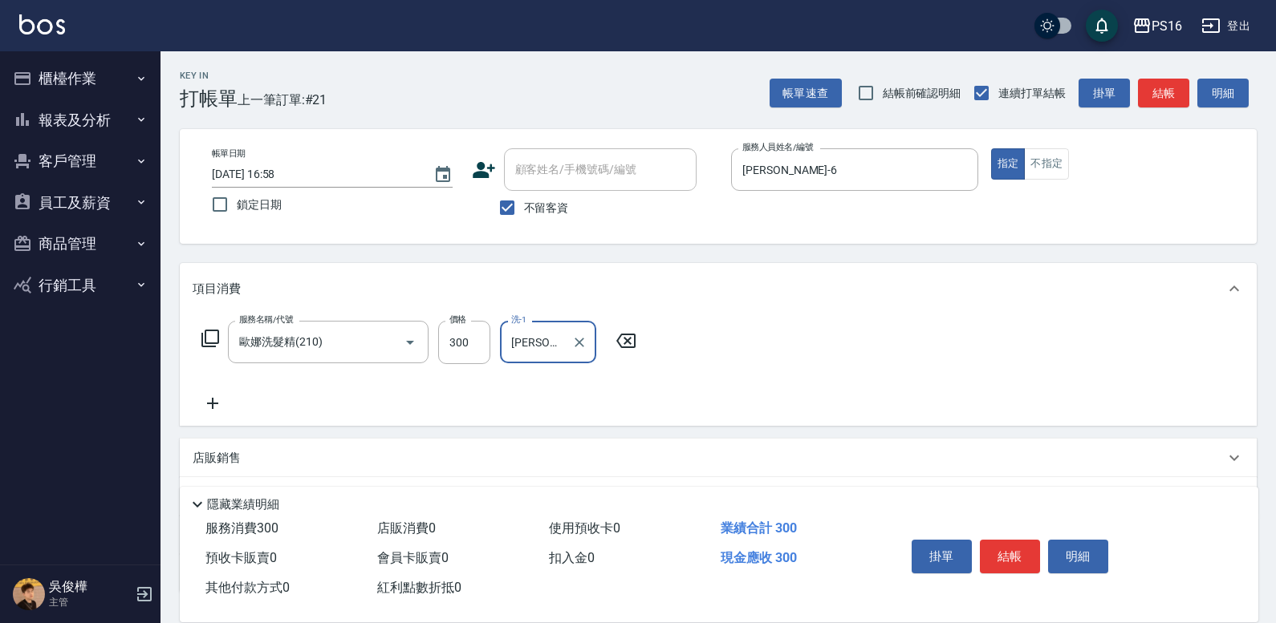
type input "[PERSON_NAME]-20"
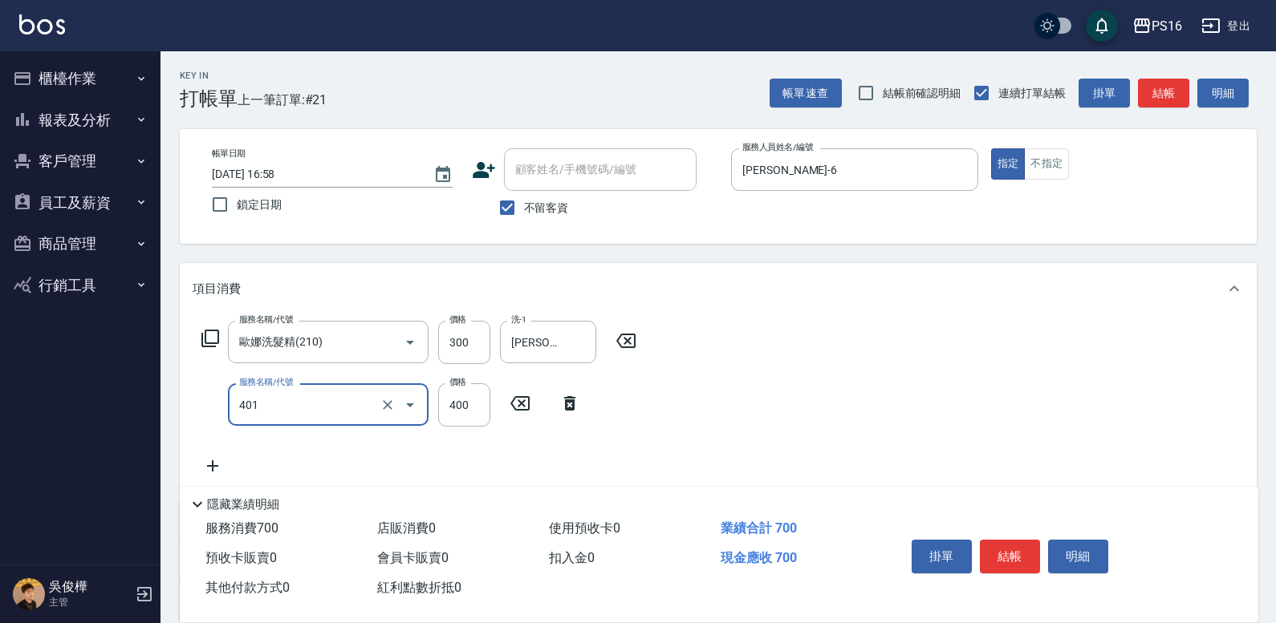
type input "剪髮(401)"
type input "350"
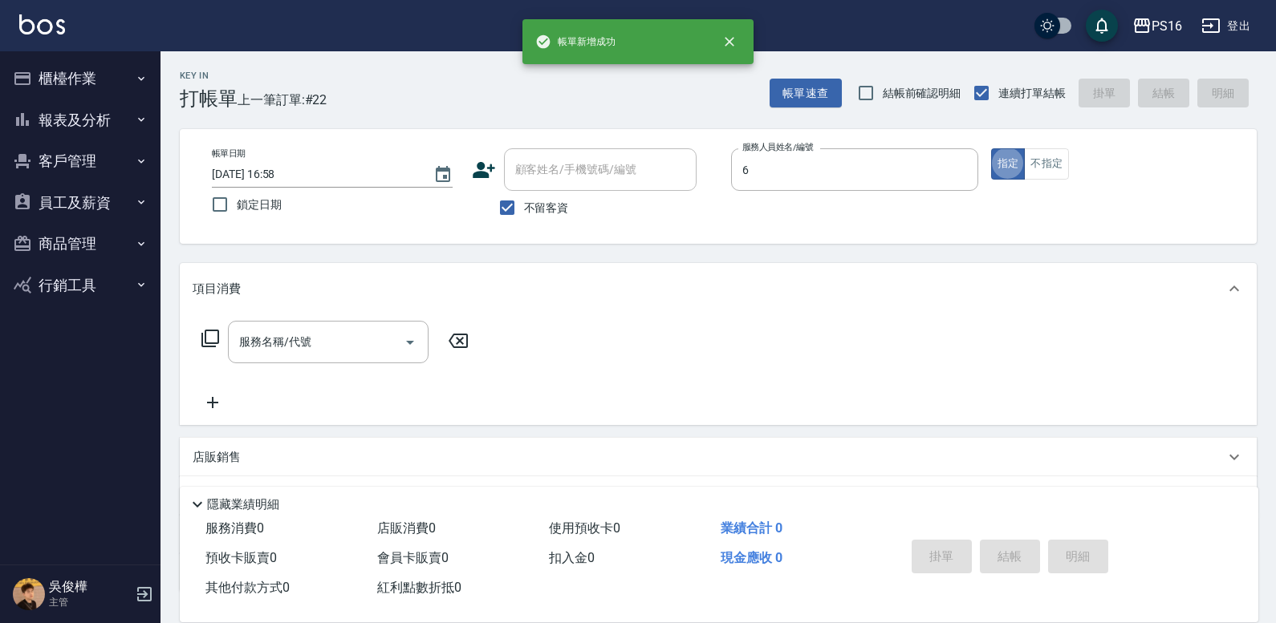
type input "[PERSON_NAME]-6"
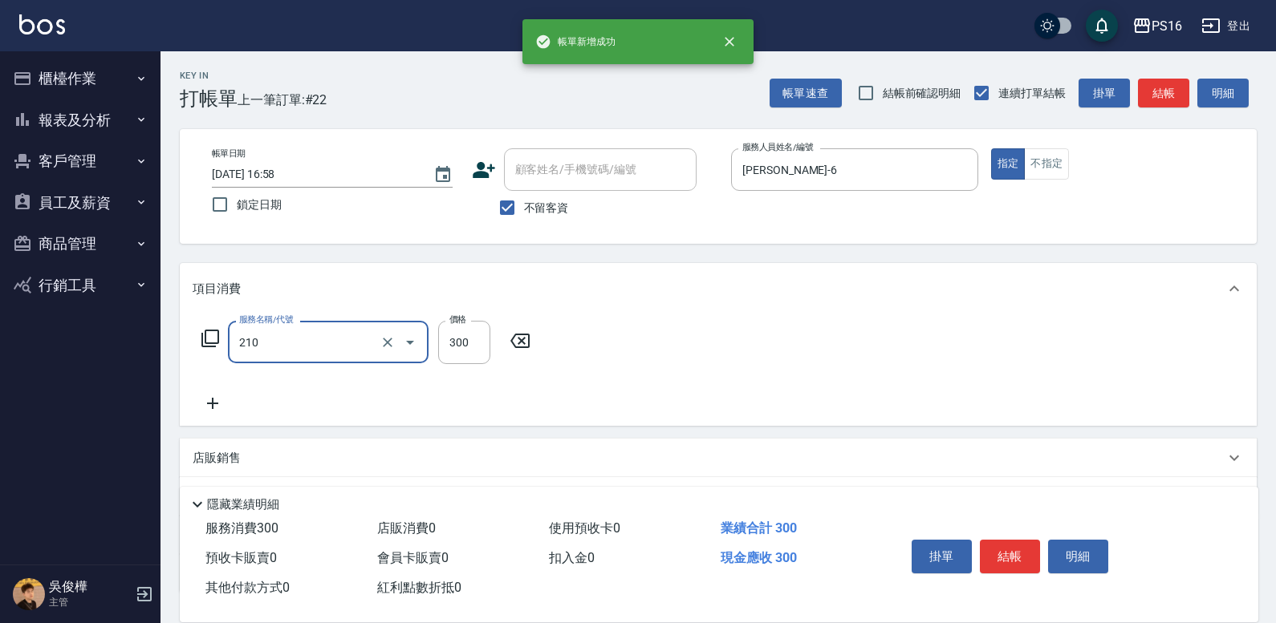
type input "歐娜洗髮精(210)"
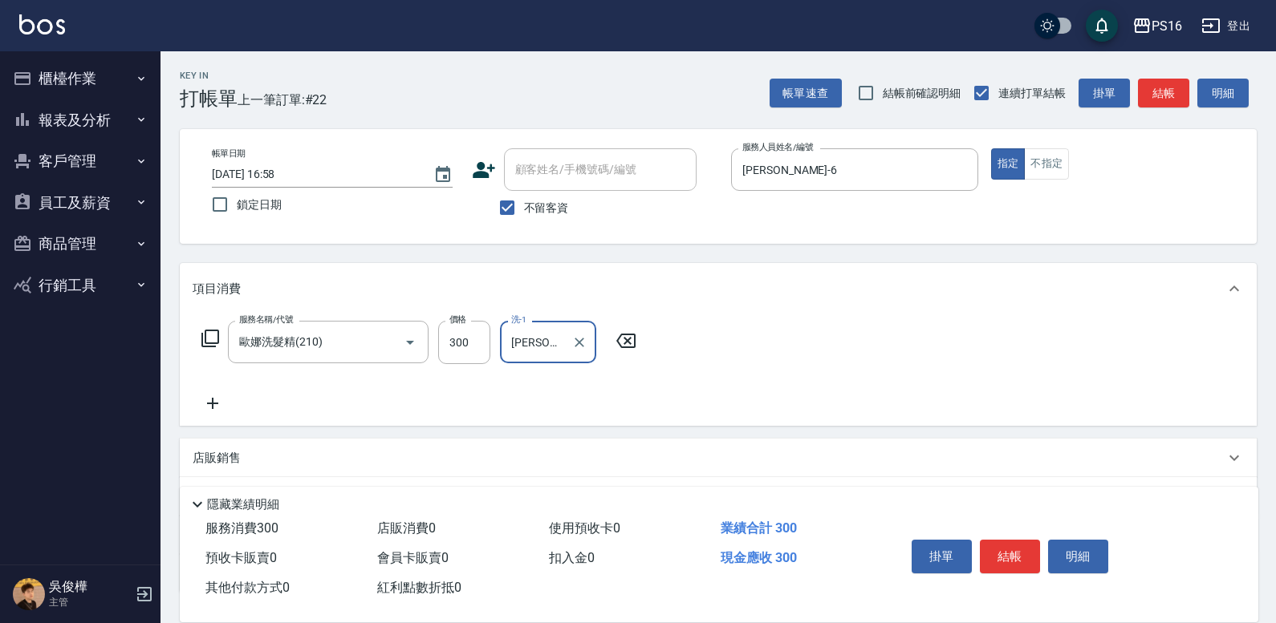
type input "[PERSON_NAME]-28"
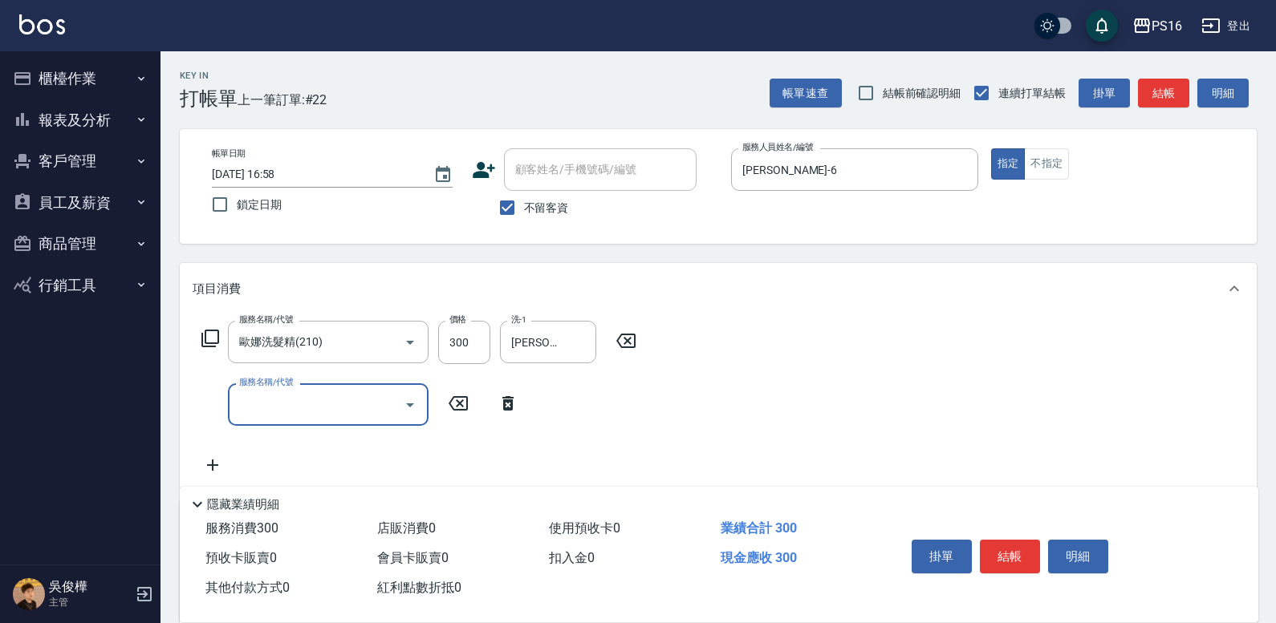
type input "4"
type input "自備護髮(701)"
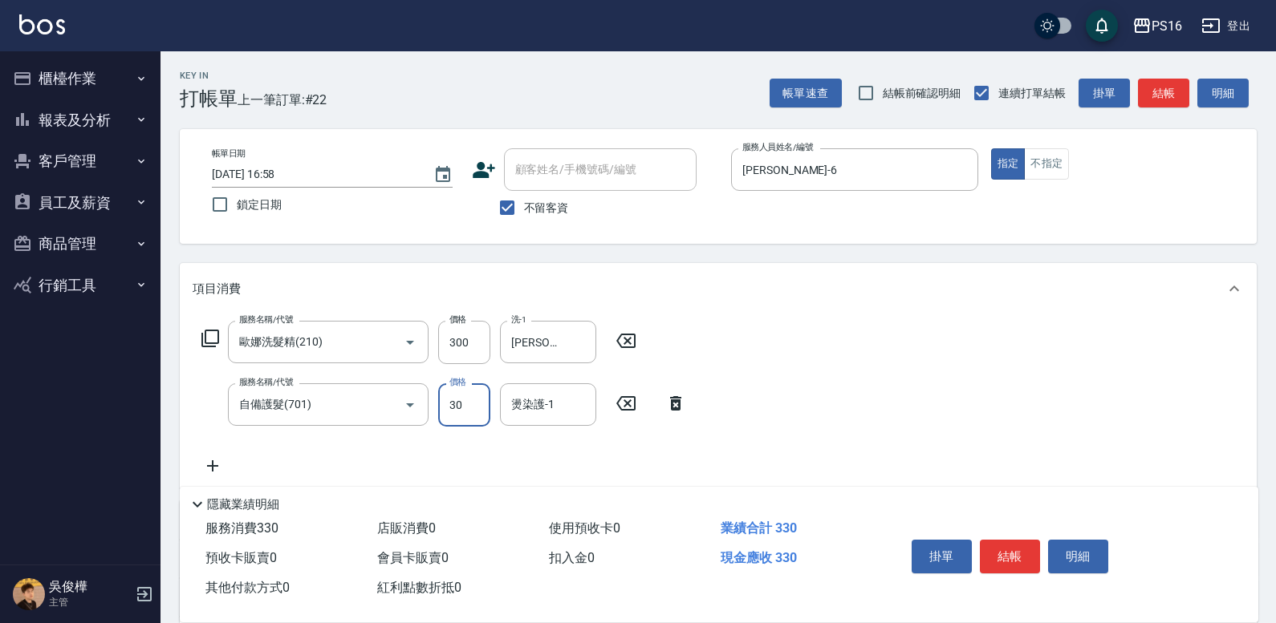
type input "300"
type input "[PERSON_NAME]-28"
type input "自備護髮(701)"
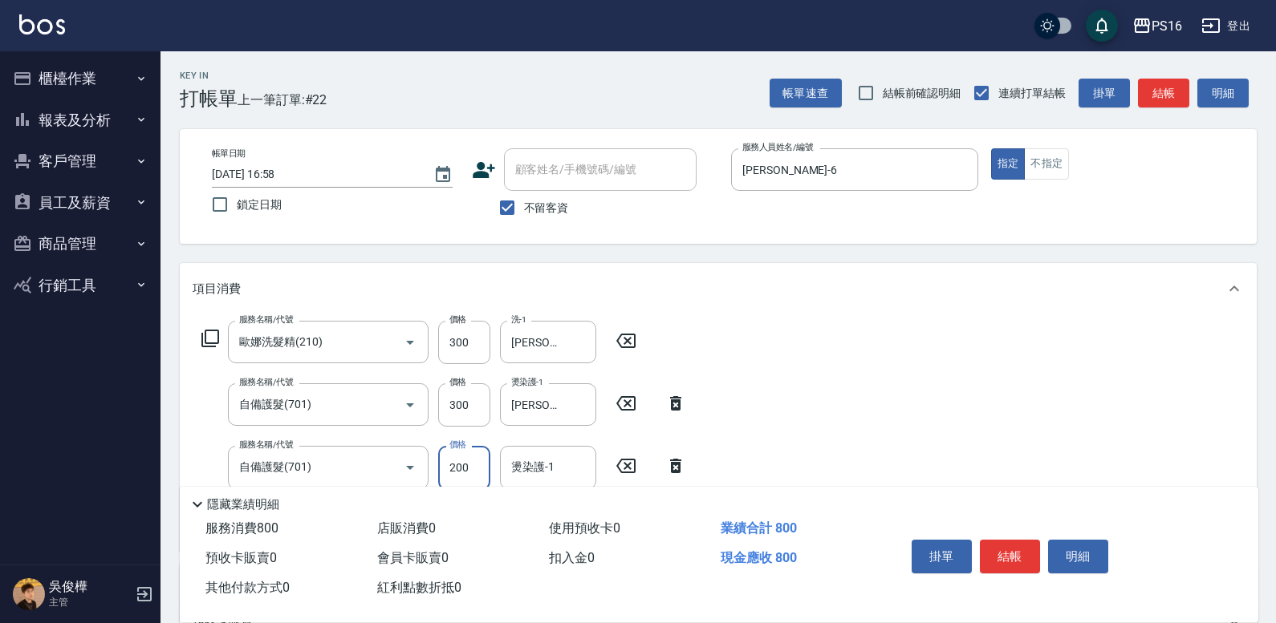
type input "200"
type input "3"
type input "[PERSON_NAME]-28"
type input "7"
type input "染髮(501)"
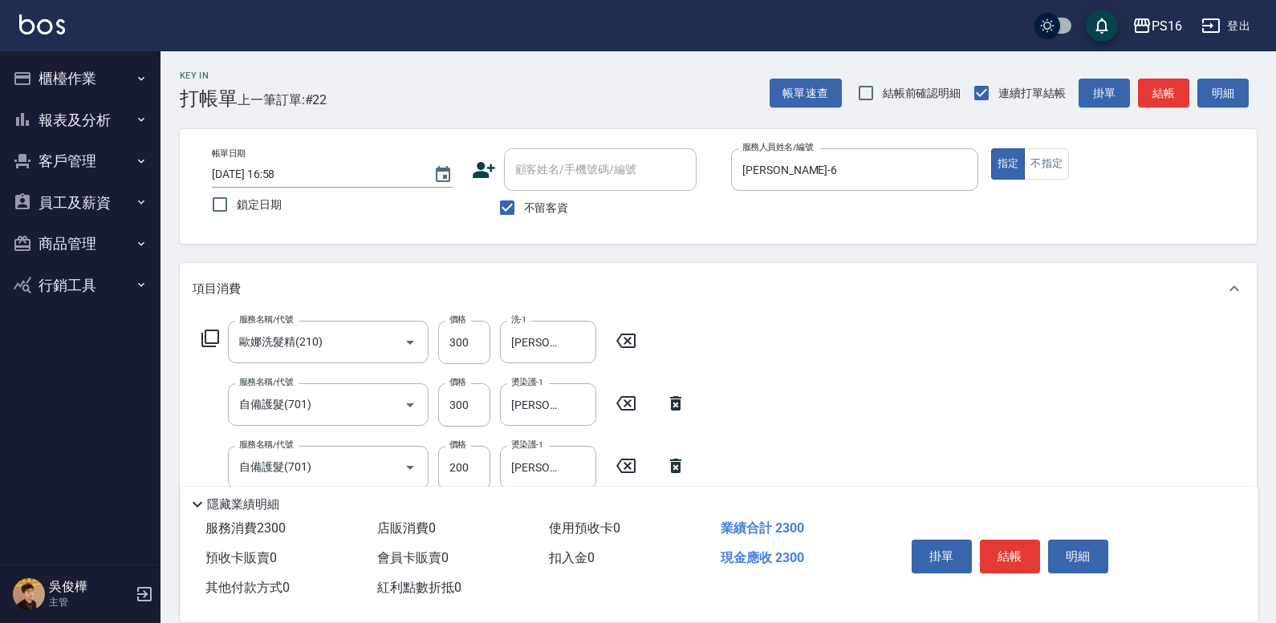
type input "1500"
type input "[PERSON_NAME]-28"
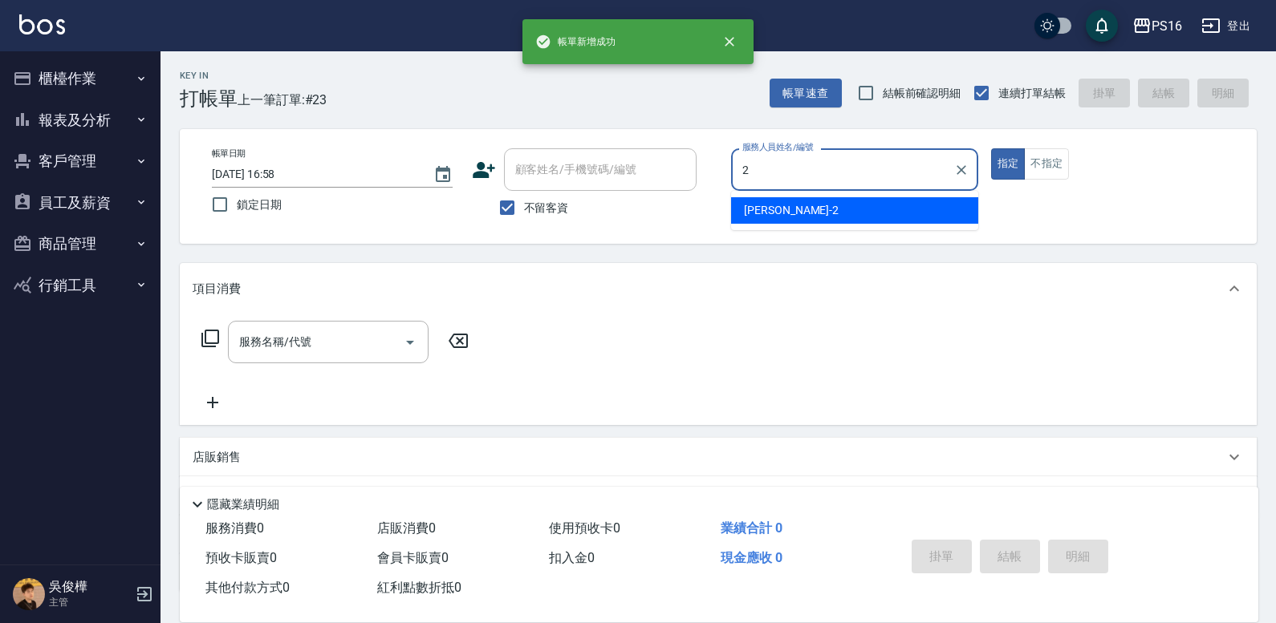
type input "[PERSON_NAME]-2"
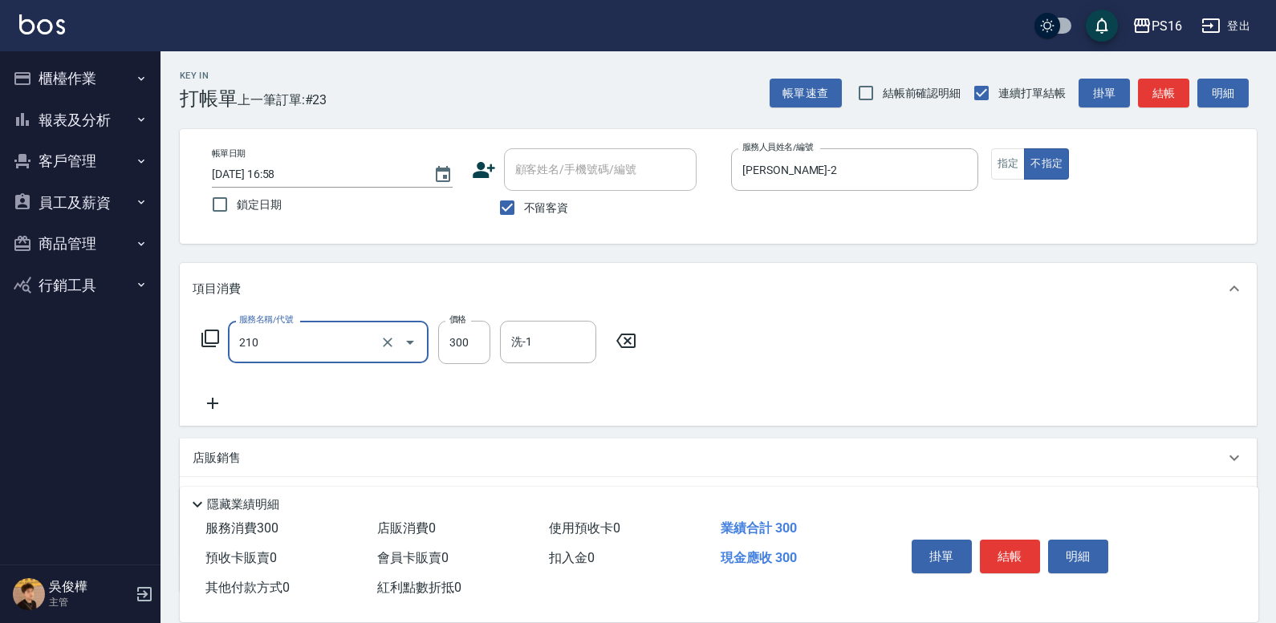
type input "歐娜洗髮精(210)"
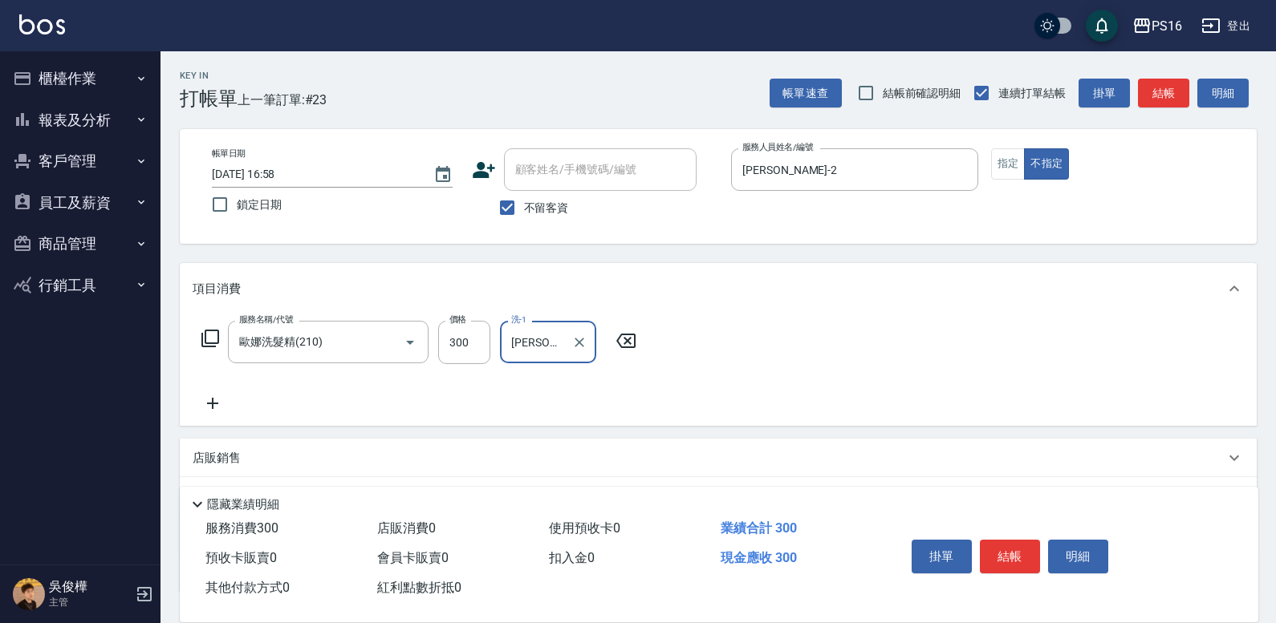
type input "[PERSON_NAME]-2"
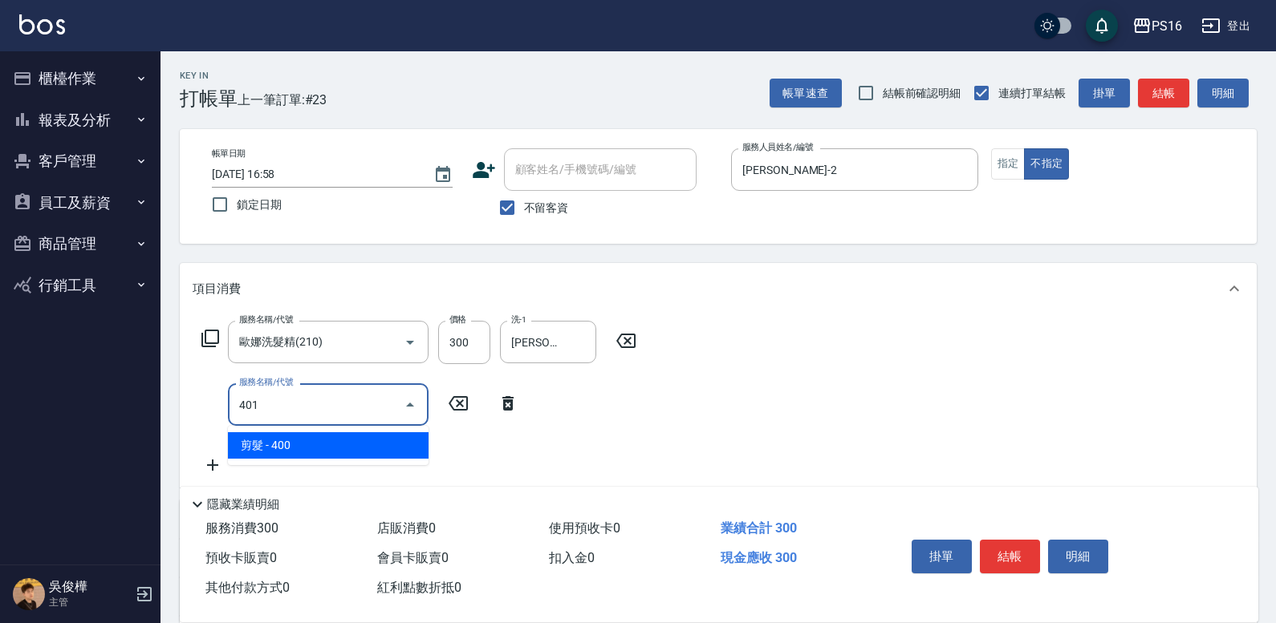
type input "剪髮(401)"
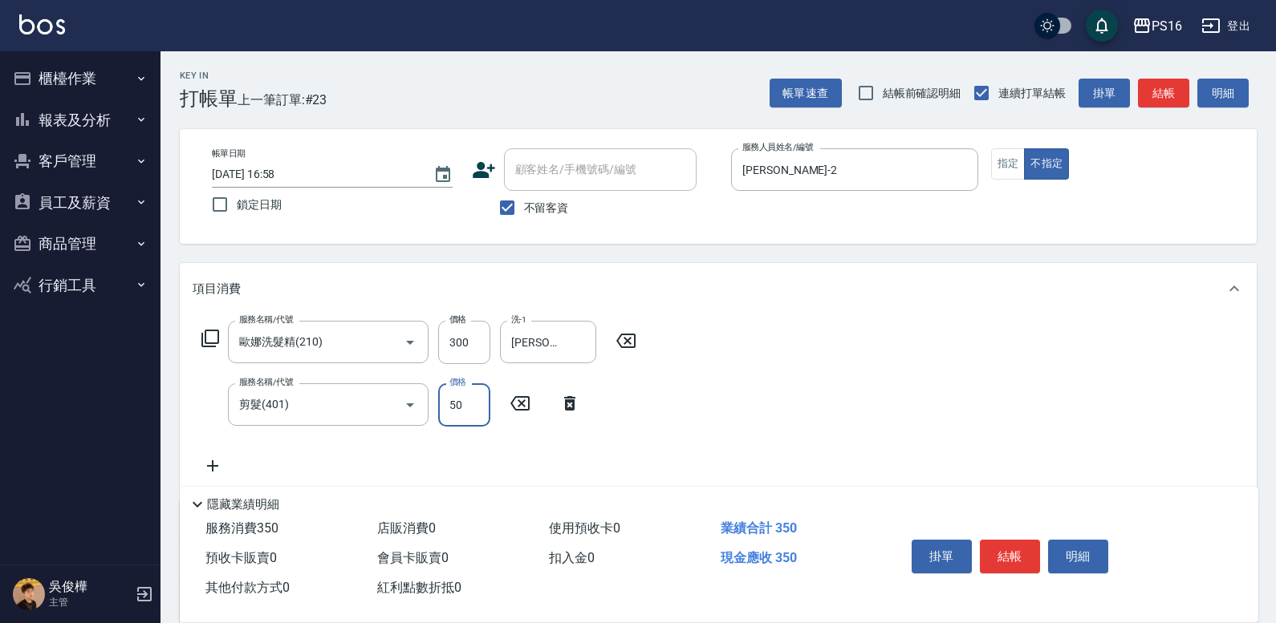
type input "50"
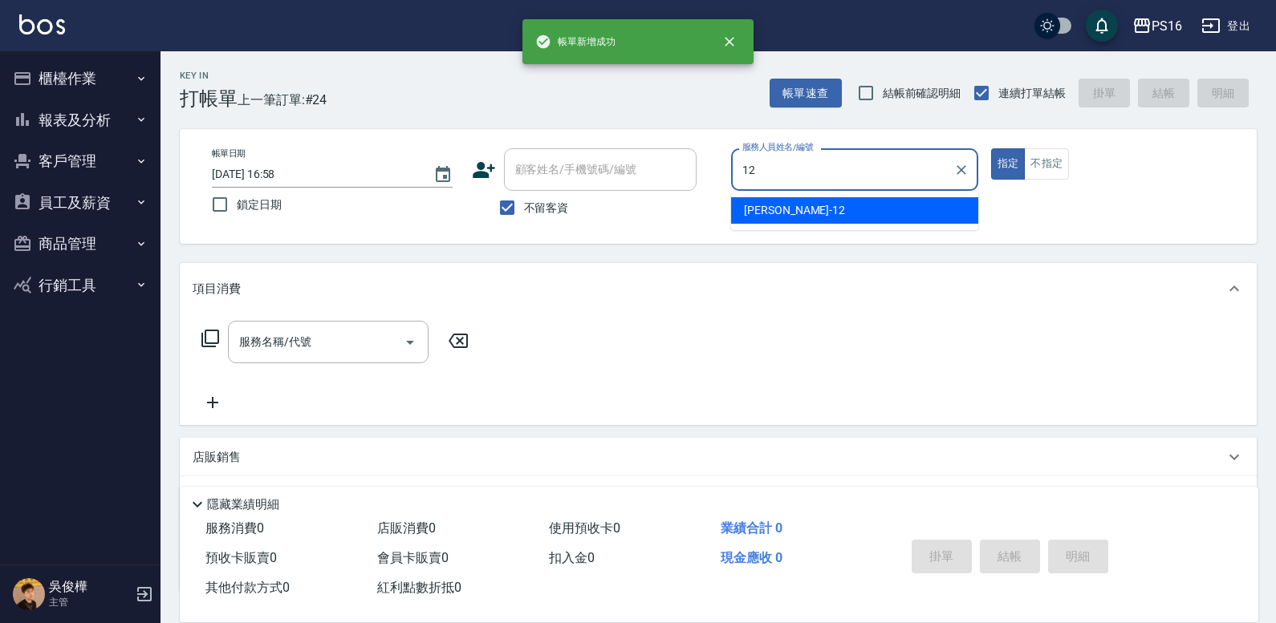
type input "[PERSON_NAME]-12"
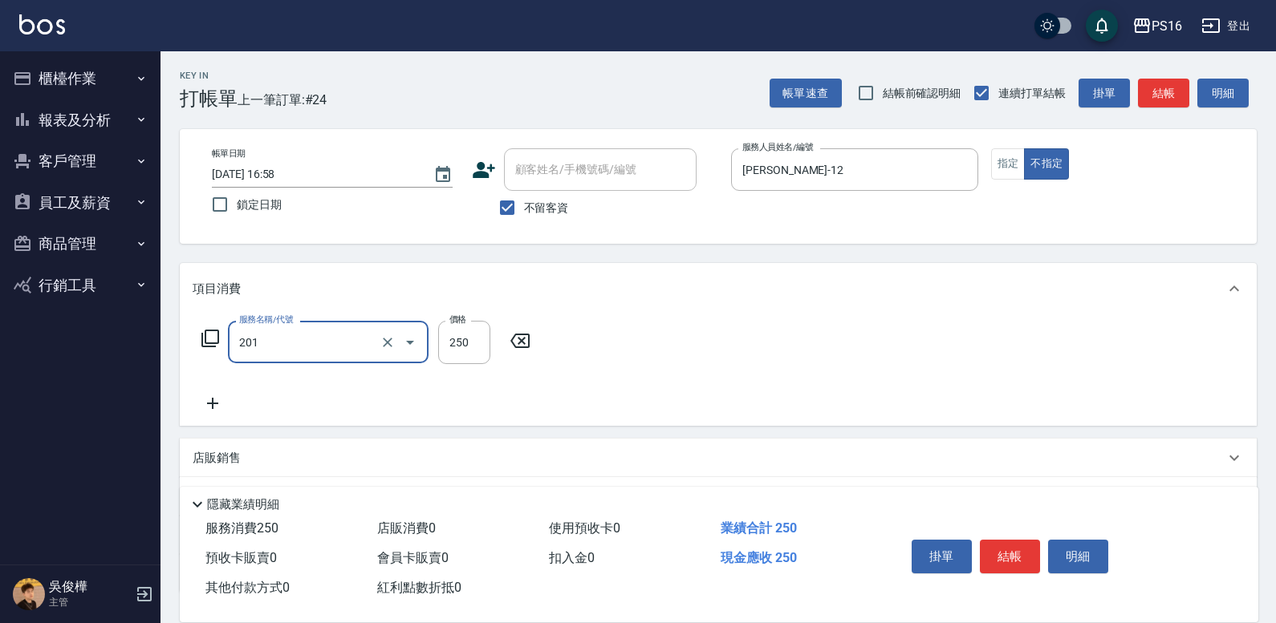
type input "洗髮(201)"
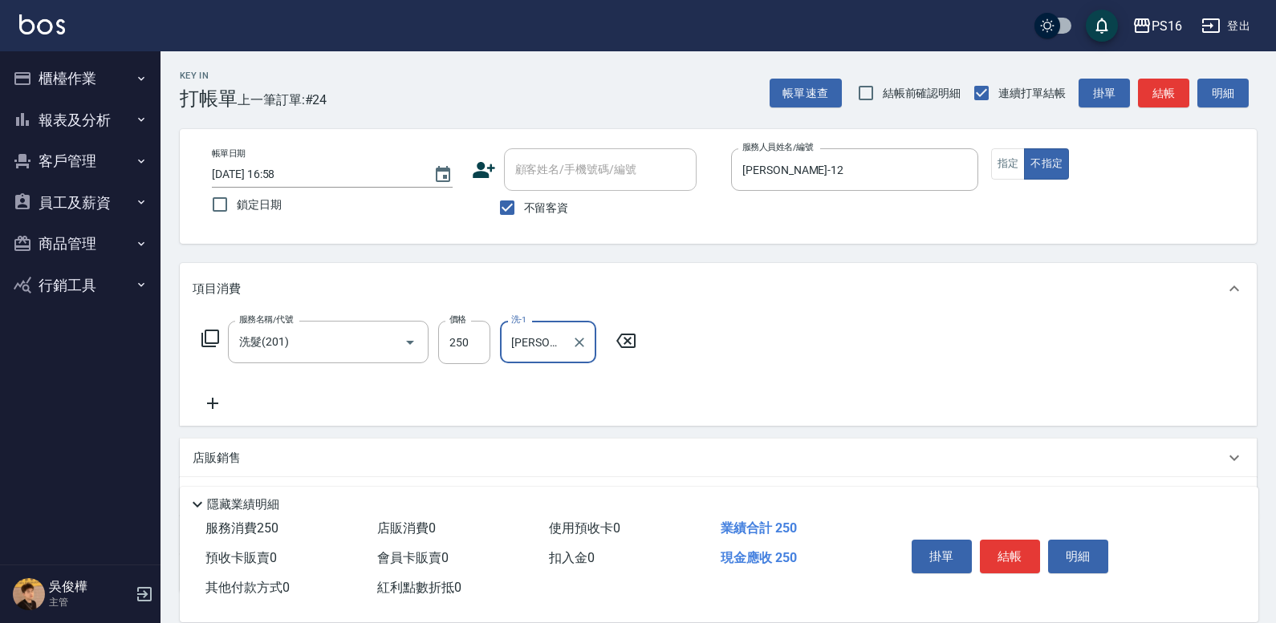
type input "[PERSON_NAME]-12"
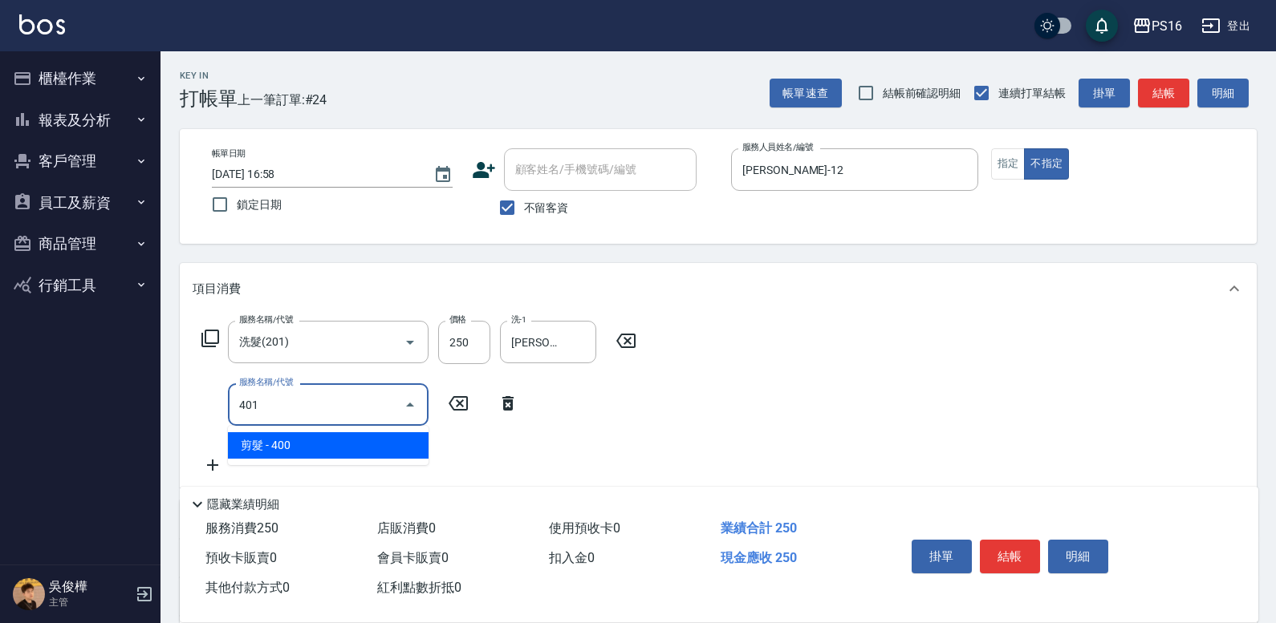
type input "剪髮(401)"
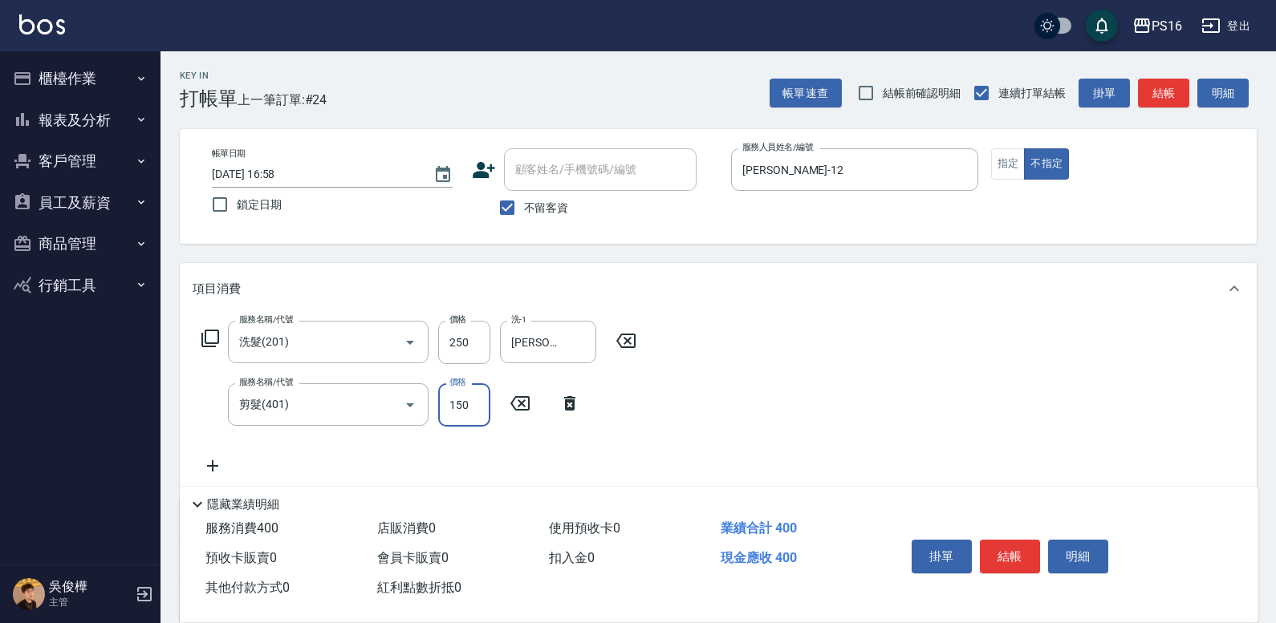
type input "150"
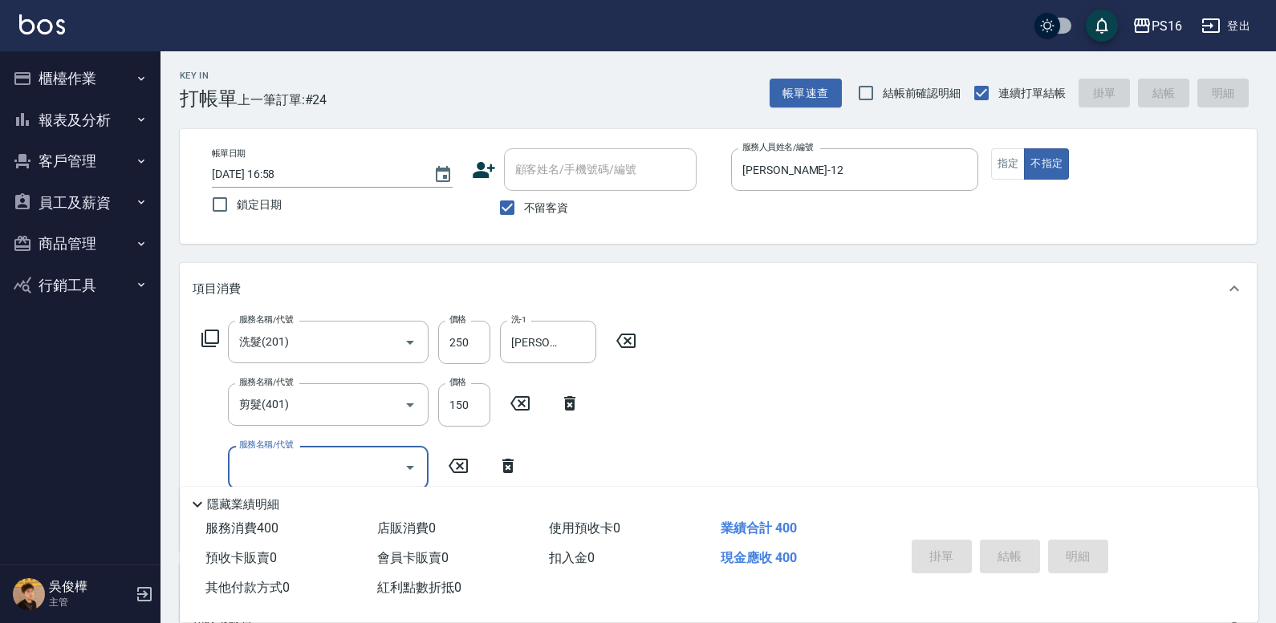
type input "[DATE] 16:59"
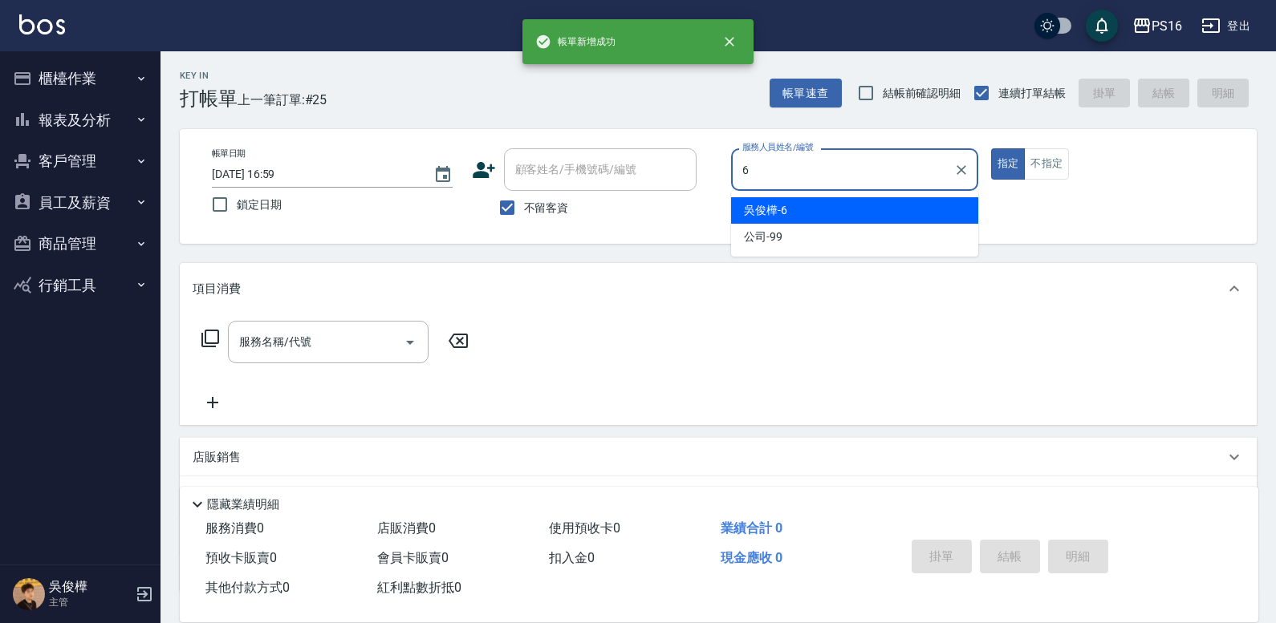
type input "[PERSON_NAME]-6"
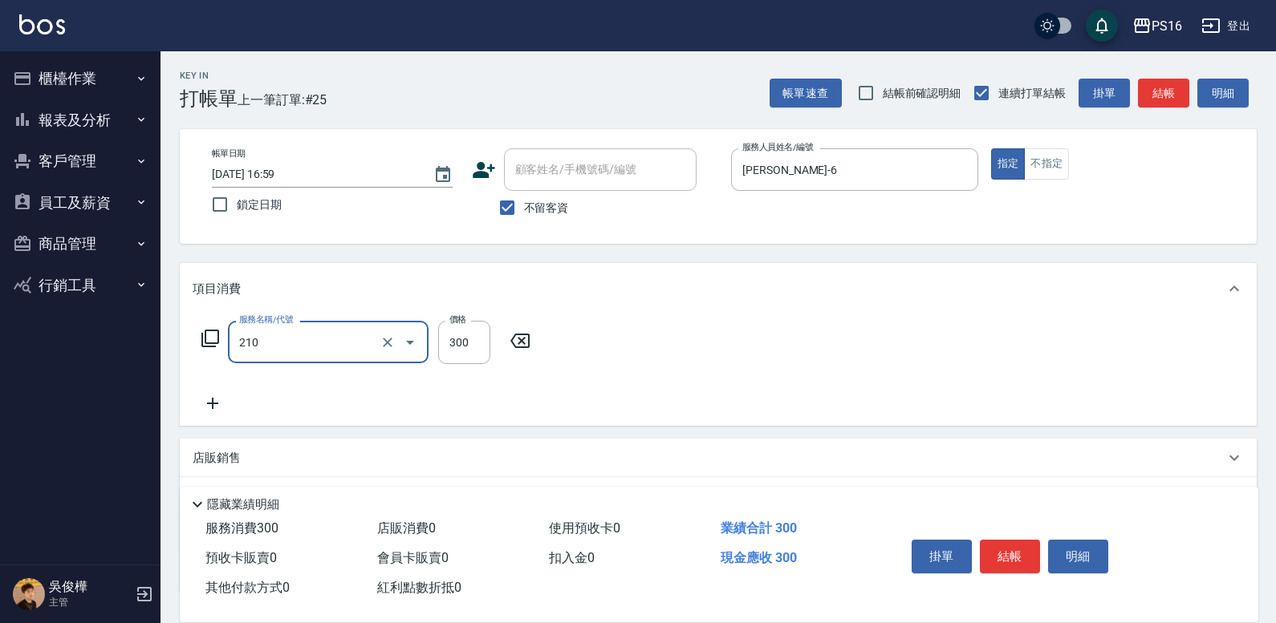
type input "歐娜洗髮精(210)"
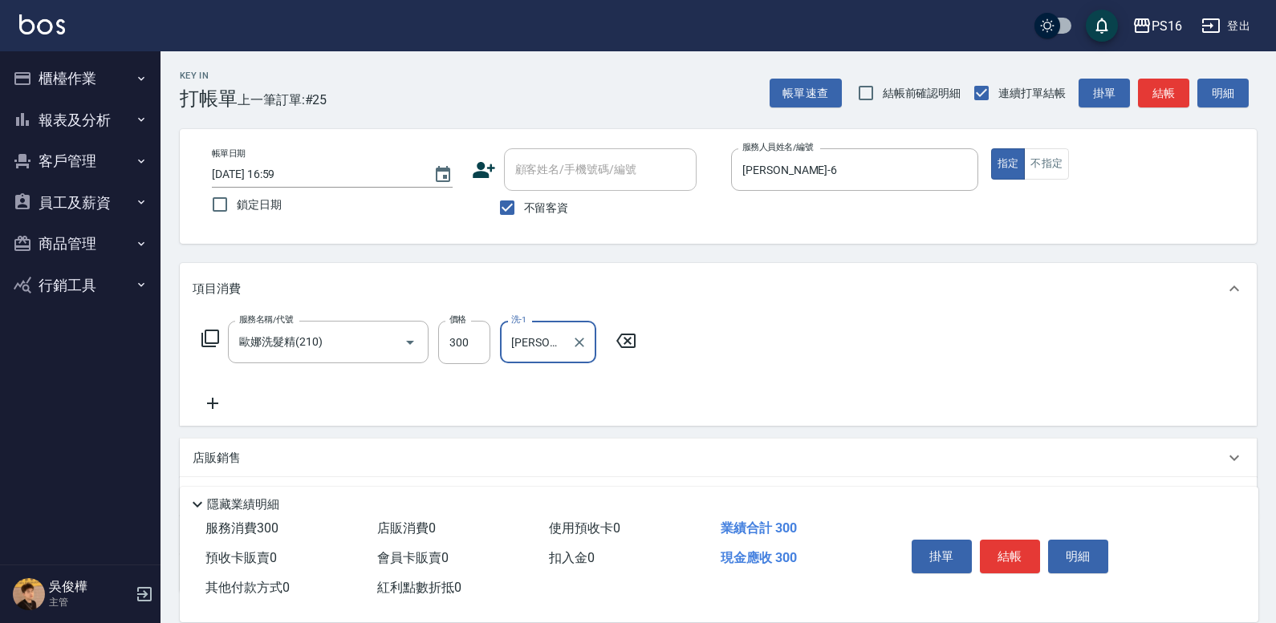
type input "[PERSON_NAME]-20"
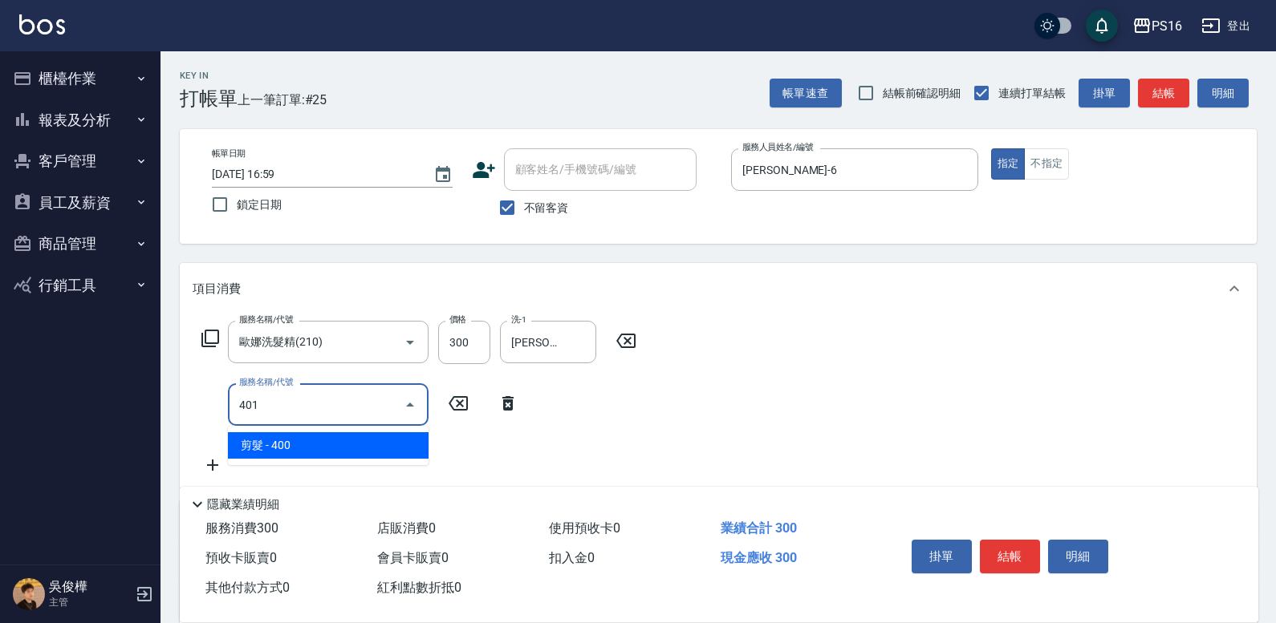
type input "剪髮(401)"
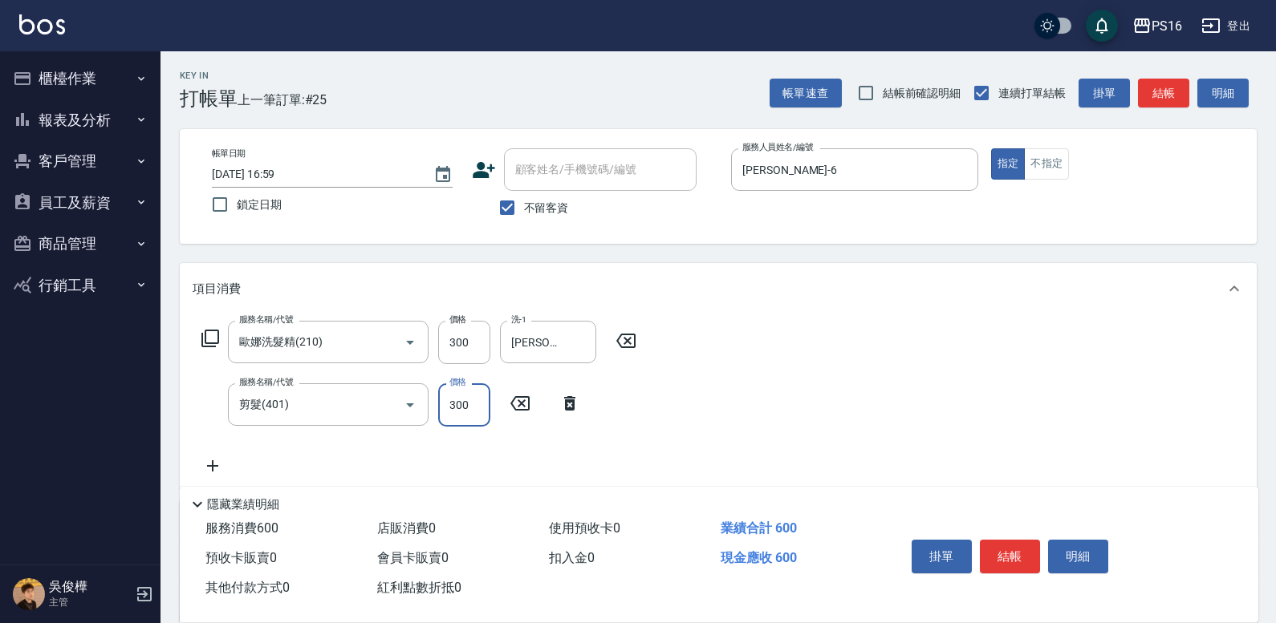
type input "300"
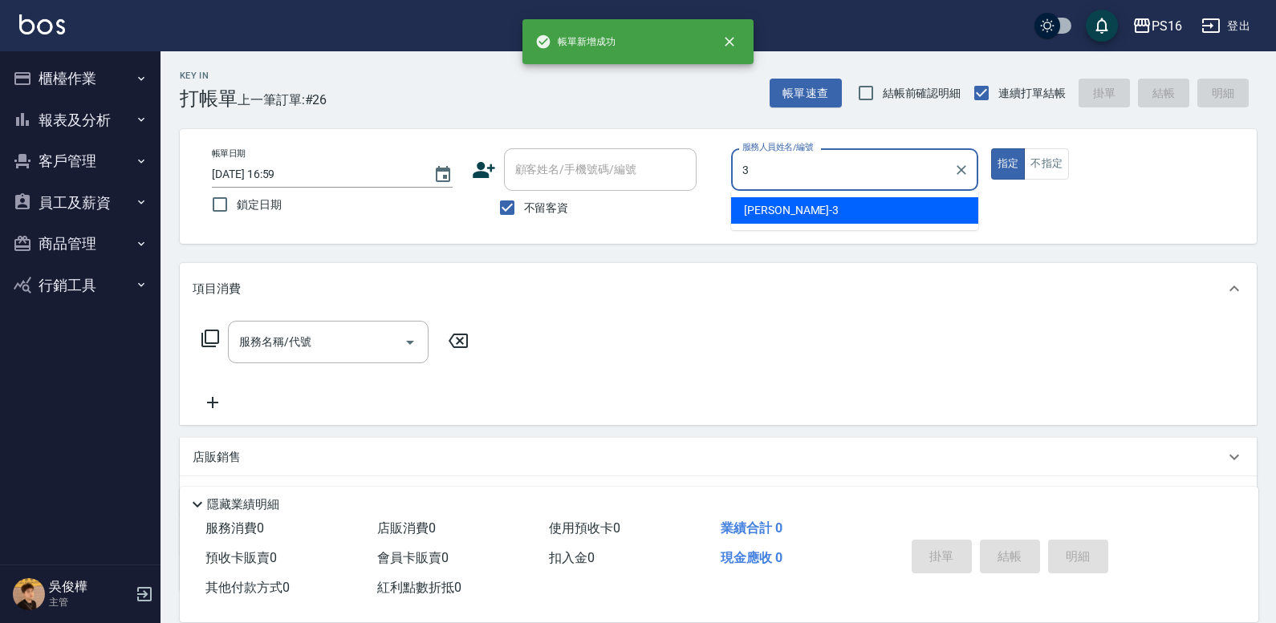
type input "[PERSON_NAME]-3"
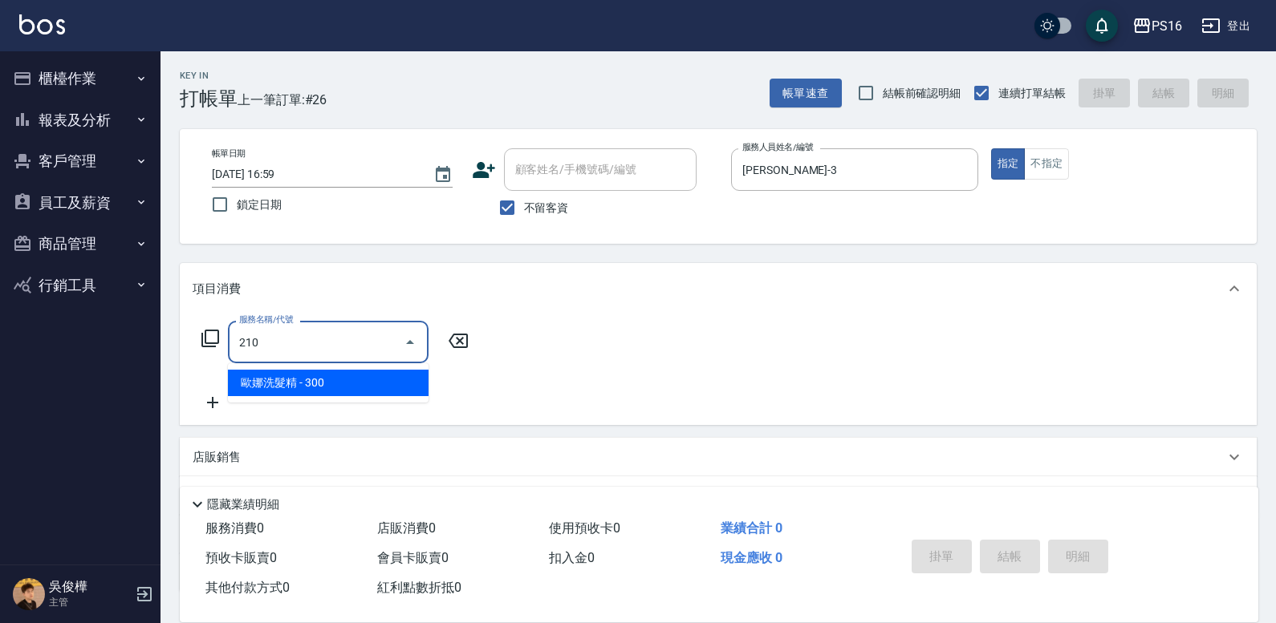
type input "歐娜洗髮精(210)"
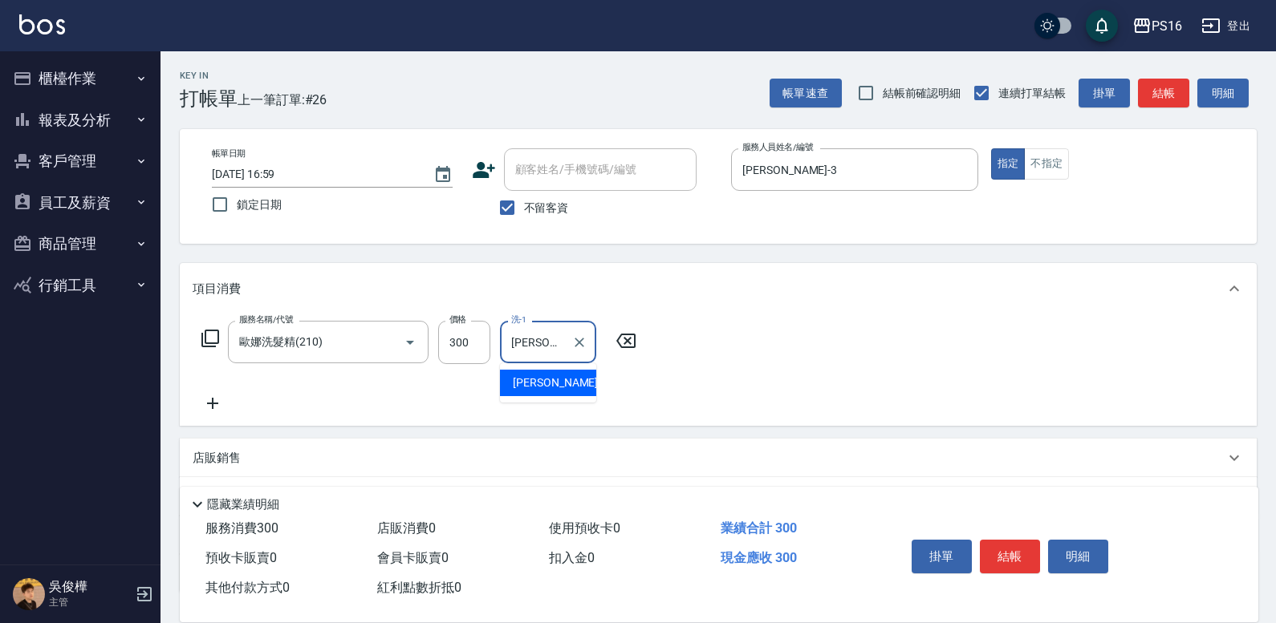
type input "[PERSON_NAME]-3"
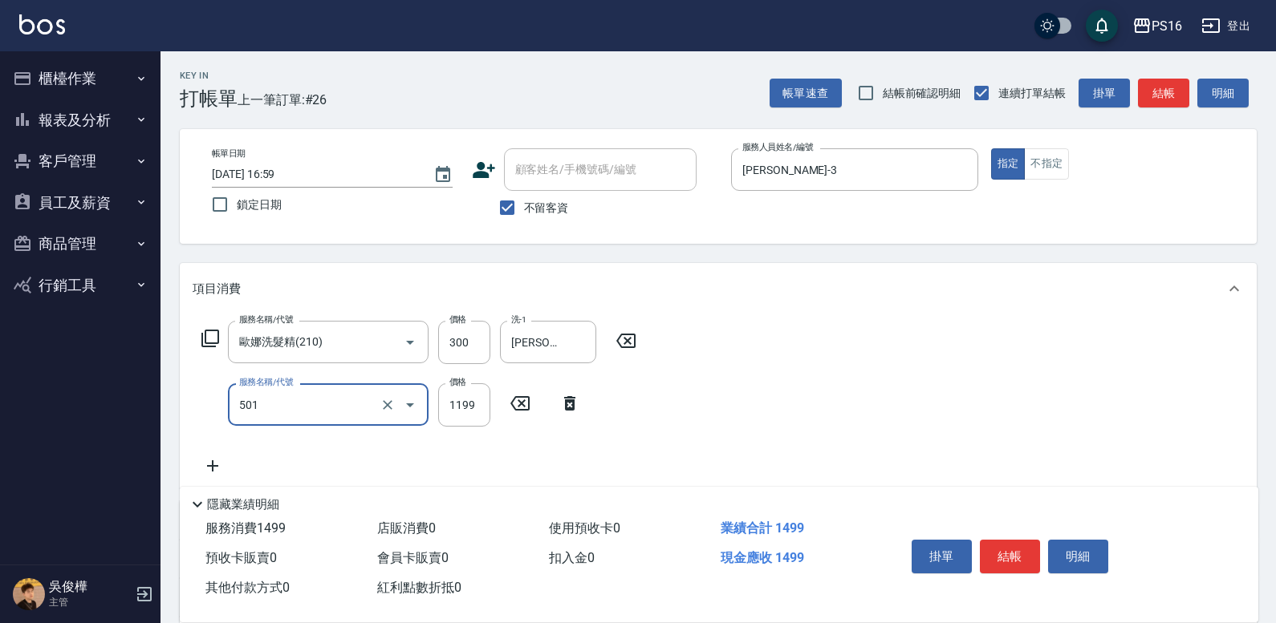
type input "染髮(501)"
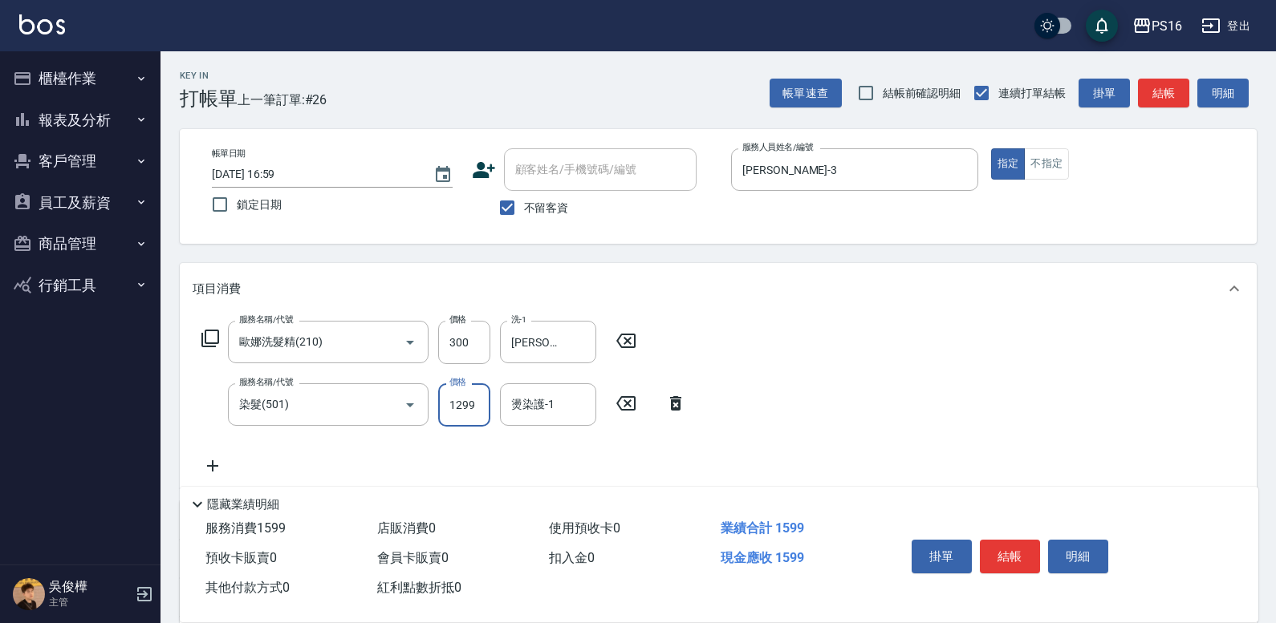
type input "1299"
type input "[PERSON_NAME]-3"
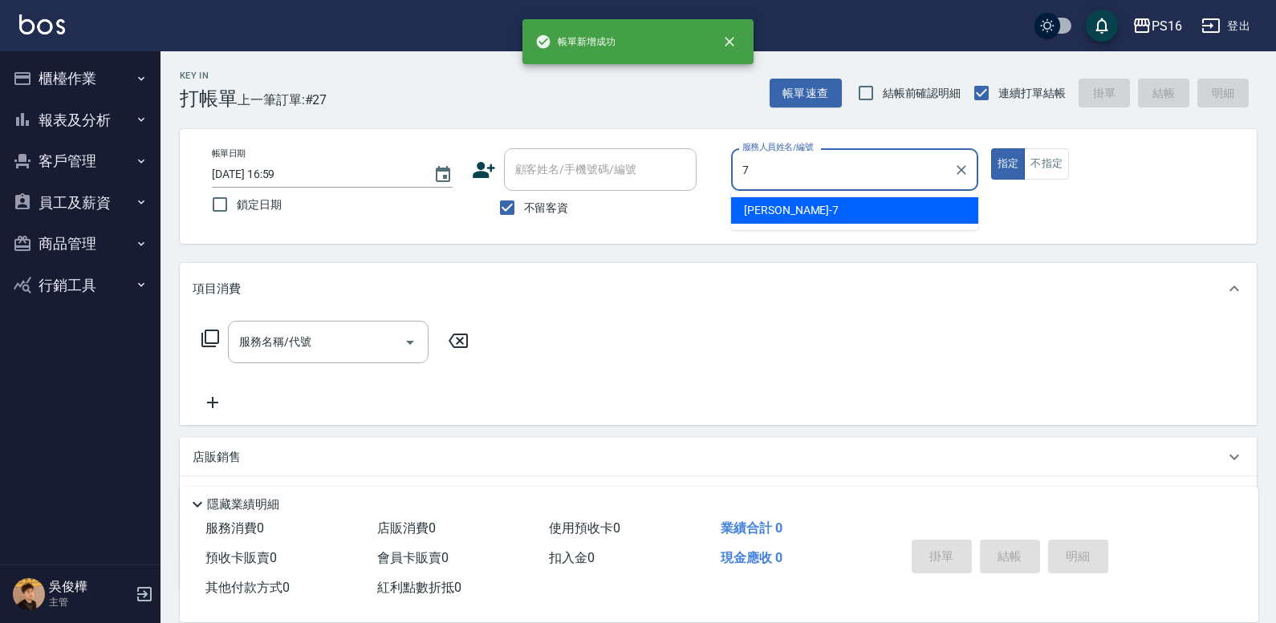
type input "[PERSON_NAME]-7"
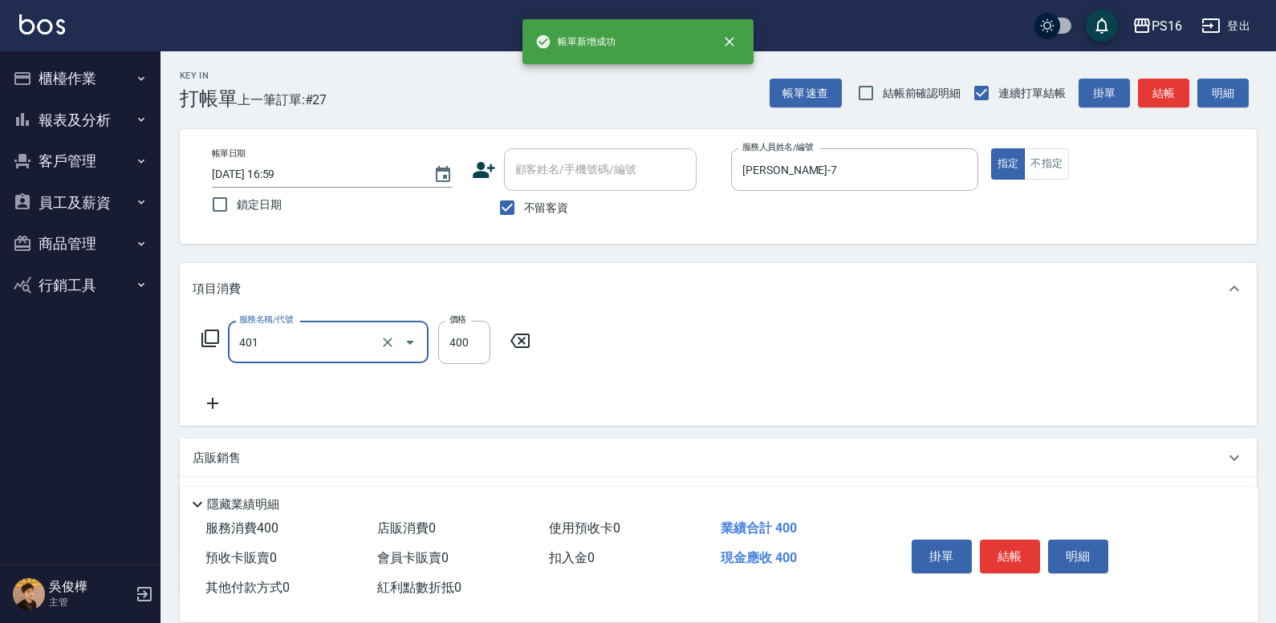
type input "剪髮(401)"
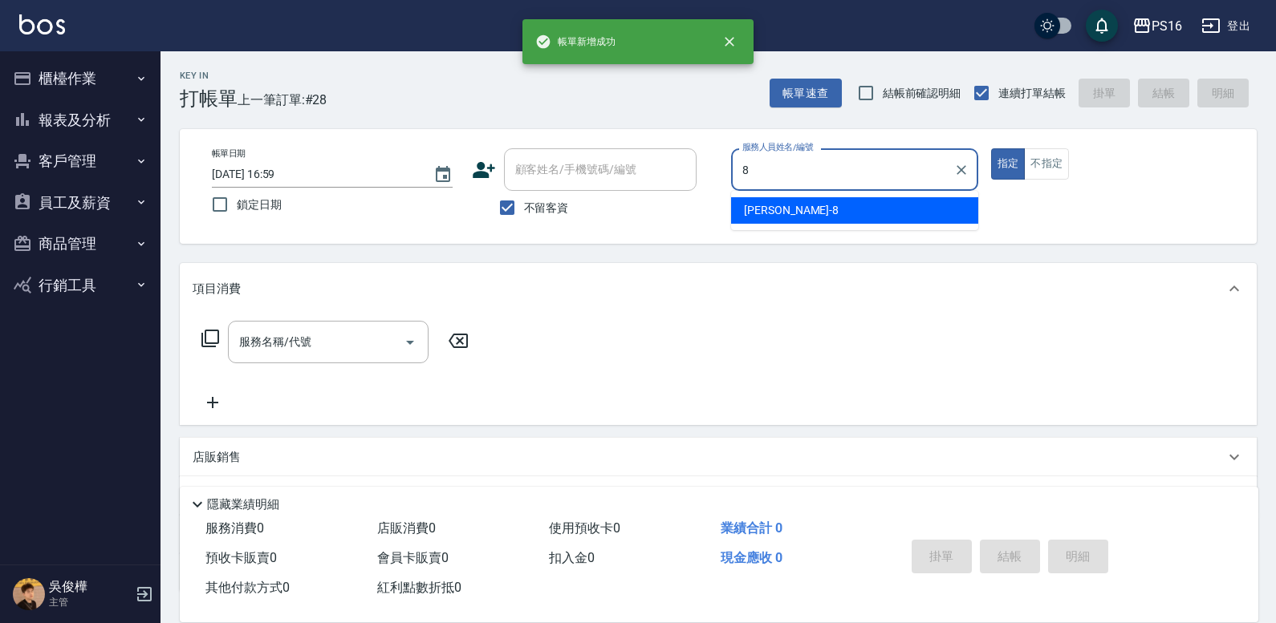
type input "[PERSON_NAME]-8"
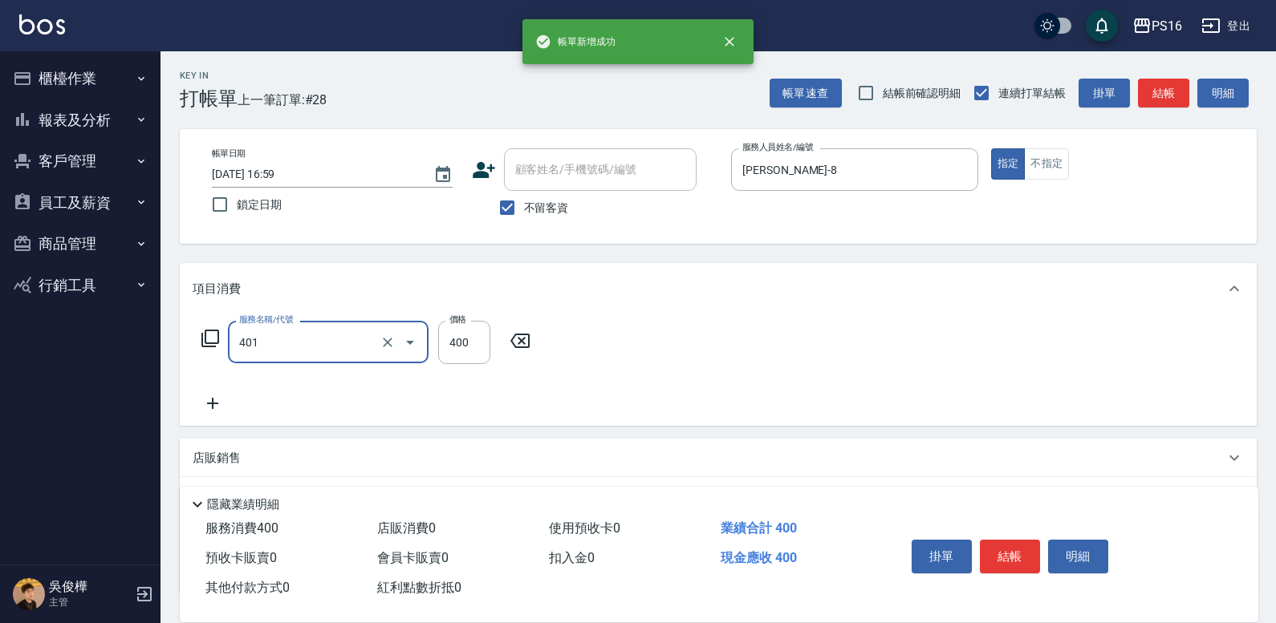
type input "剪髮(401)"
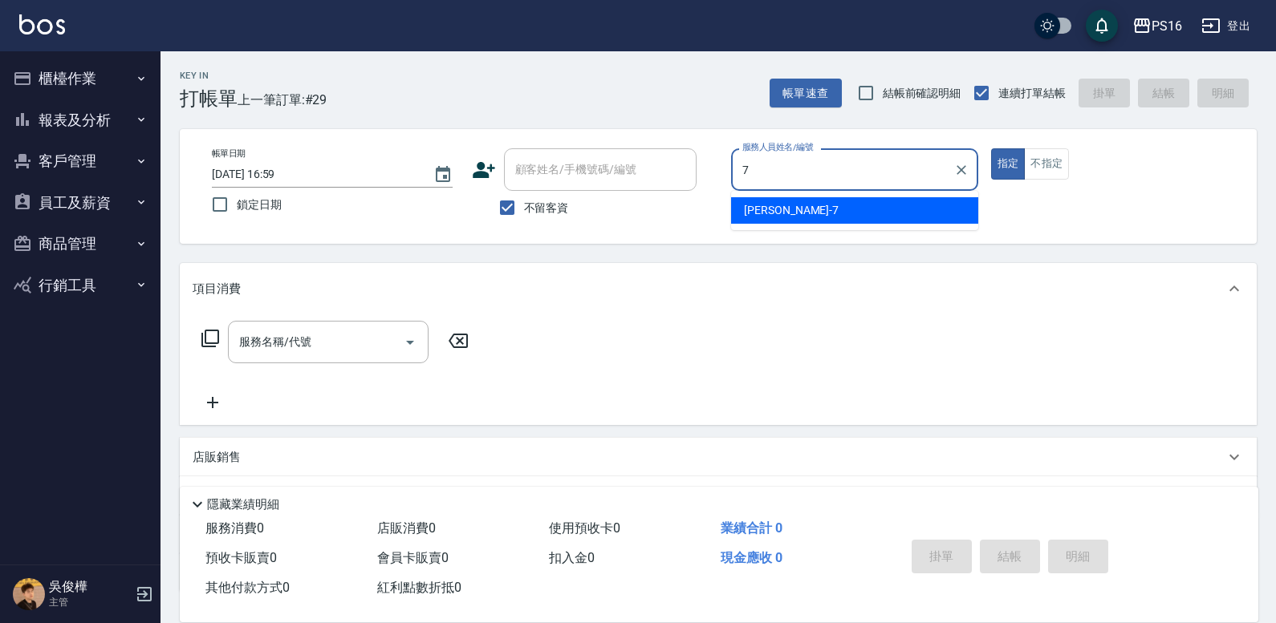
type input "[PERSON_NAME]-7"
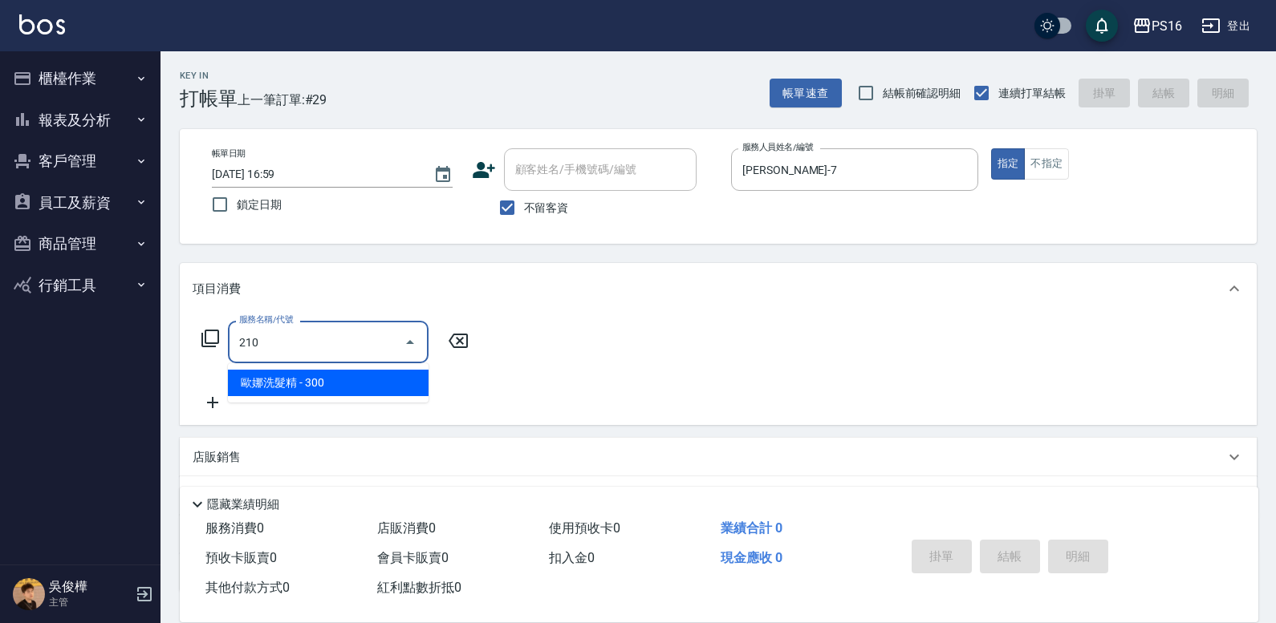
type input "歐娜洗髮精(210)"
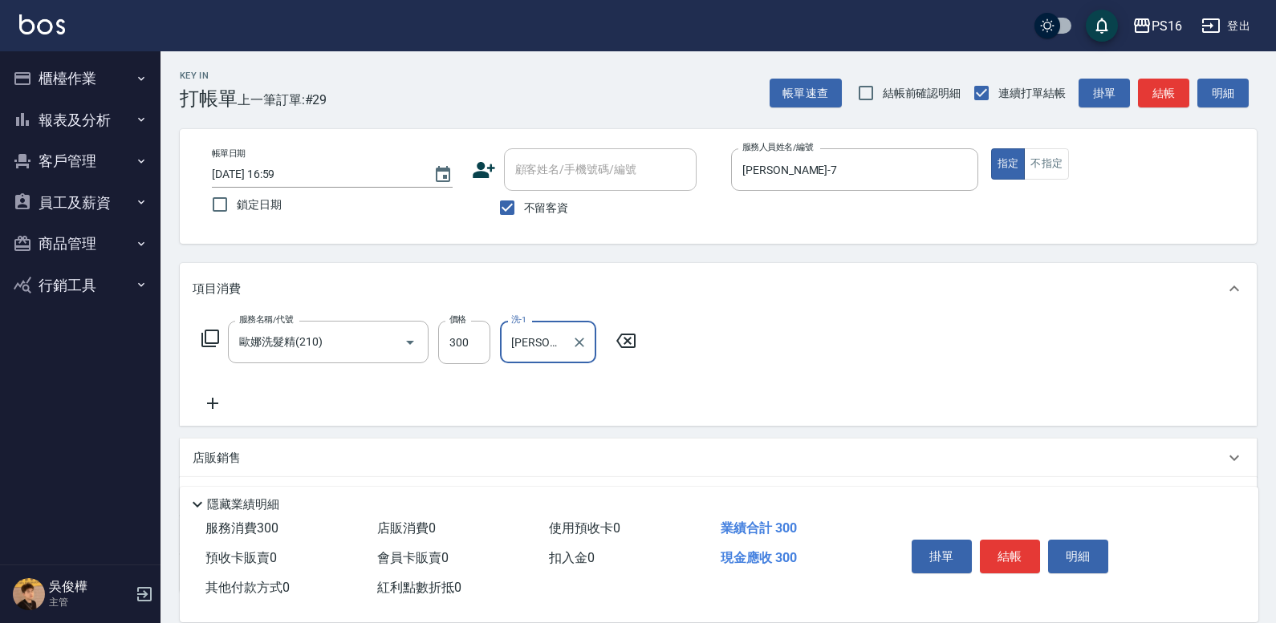
type input "[PERSON_NAME]-28"
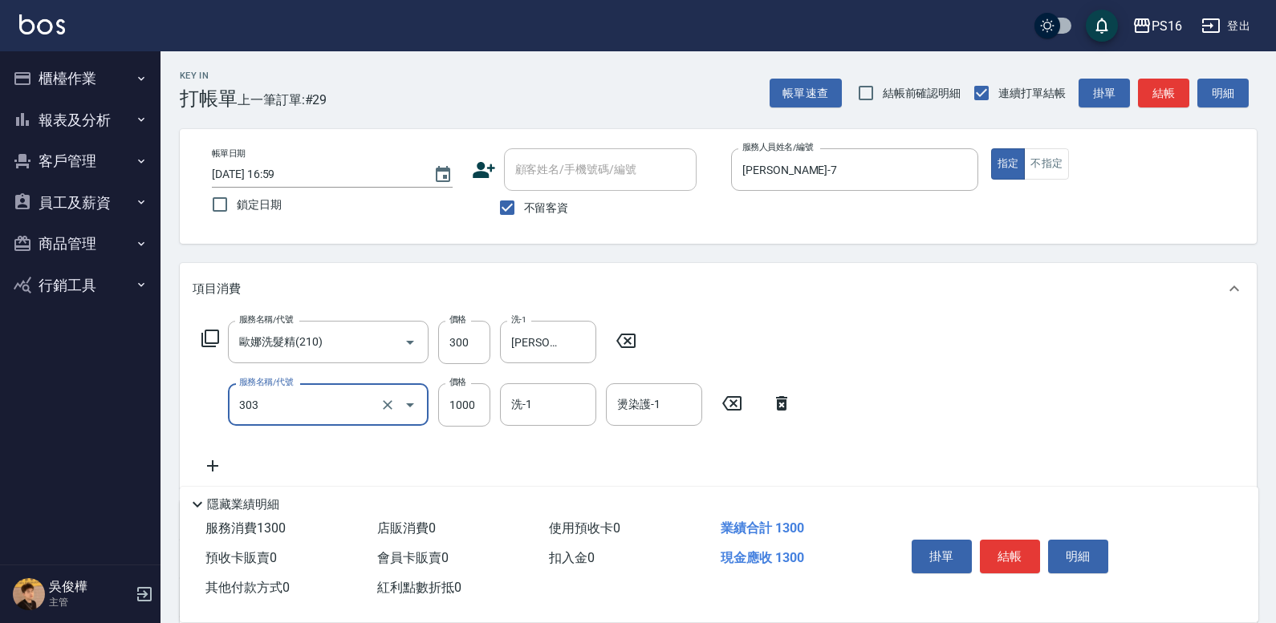
type input "憑券離子燙.冷燙600-1198(303)"
type input "600"
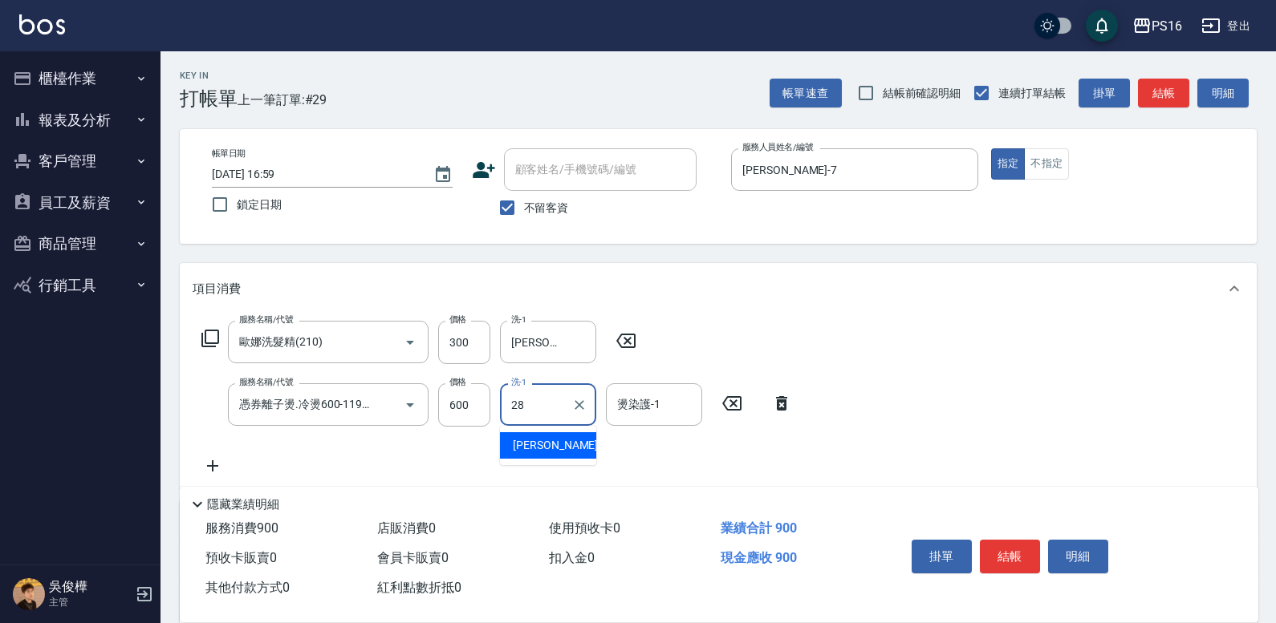
type input "[PERSON_NAME]-28"
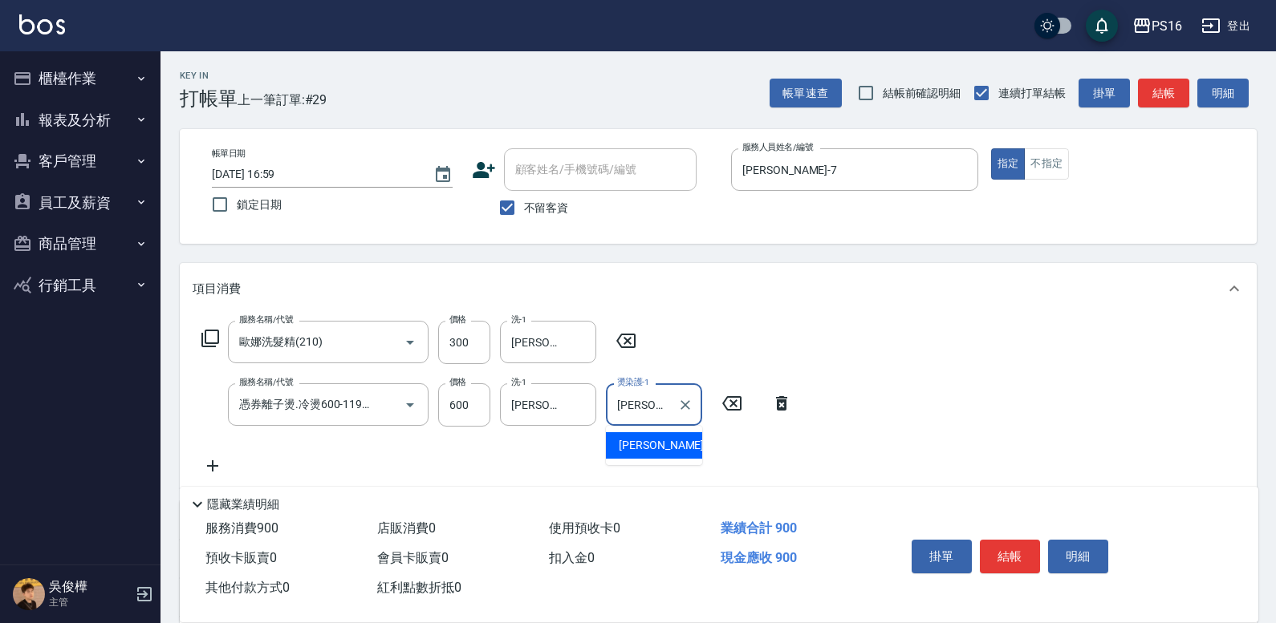
type input "[PERSON_NAME]-28"
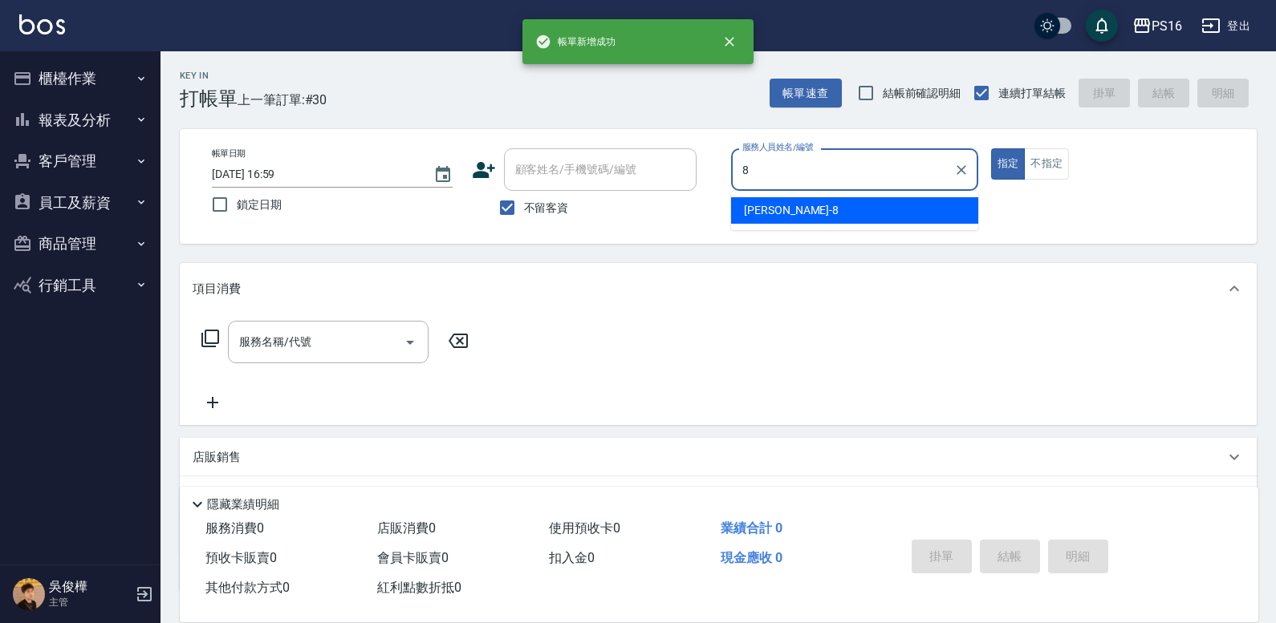
type input "[PERSON_NAME]-8"
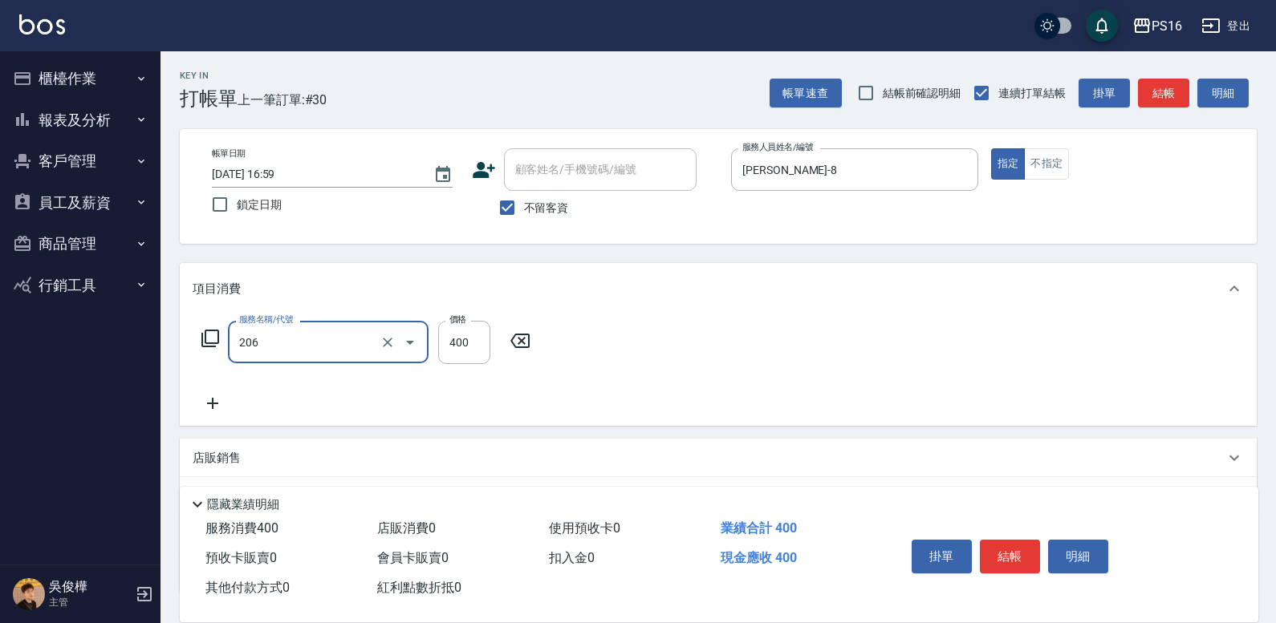
type input "健康洗(206)"
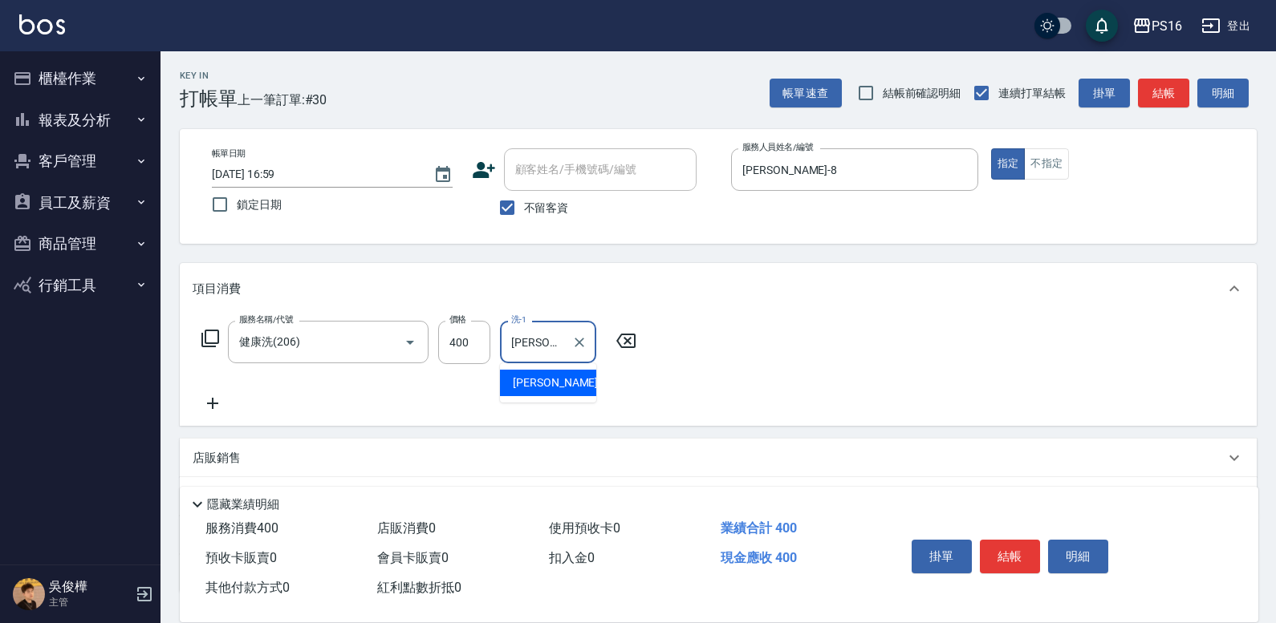
type input "[PERSON_NAME]-21"
